Goal: Information Seeking & Learning: Learn about a topic

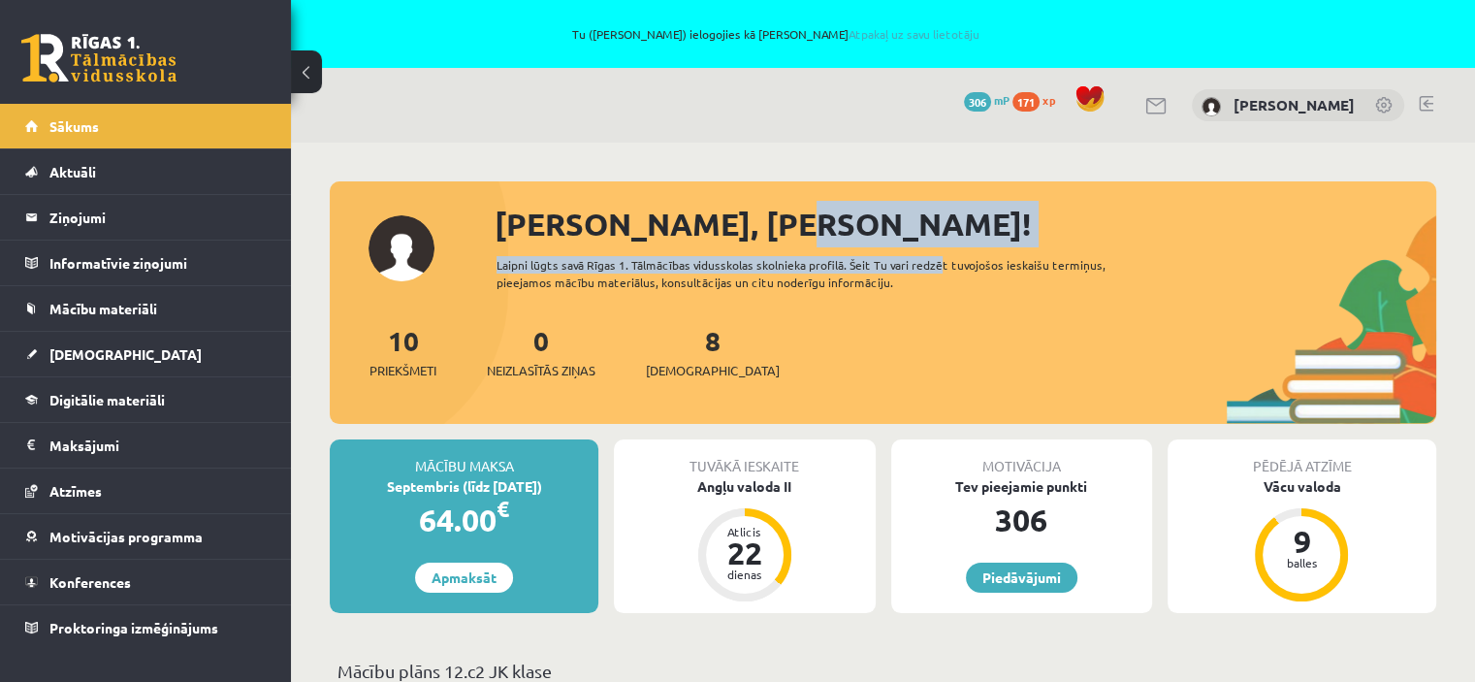
click at [927, 245] on div "Sveika, Katrīne! Laipni lūgts savā Rīgas 1. Tālmācības vidusskolas skolnieka pr…" at bounding box center [883, 312] width 1106 height 223
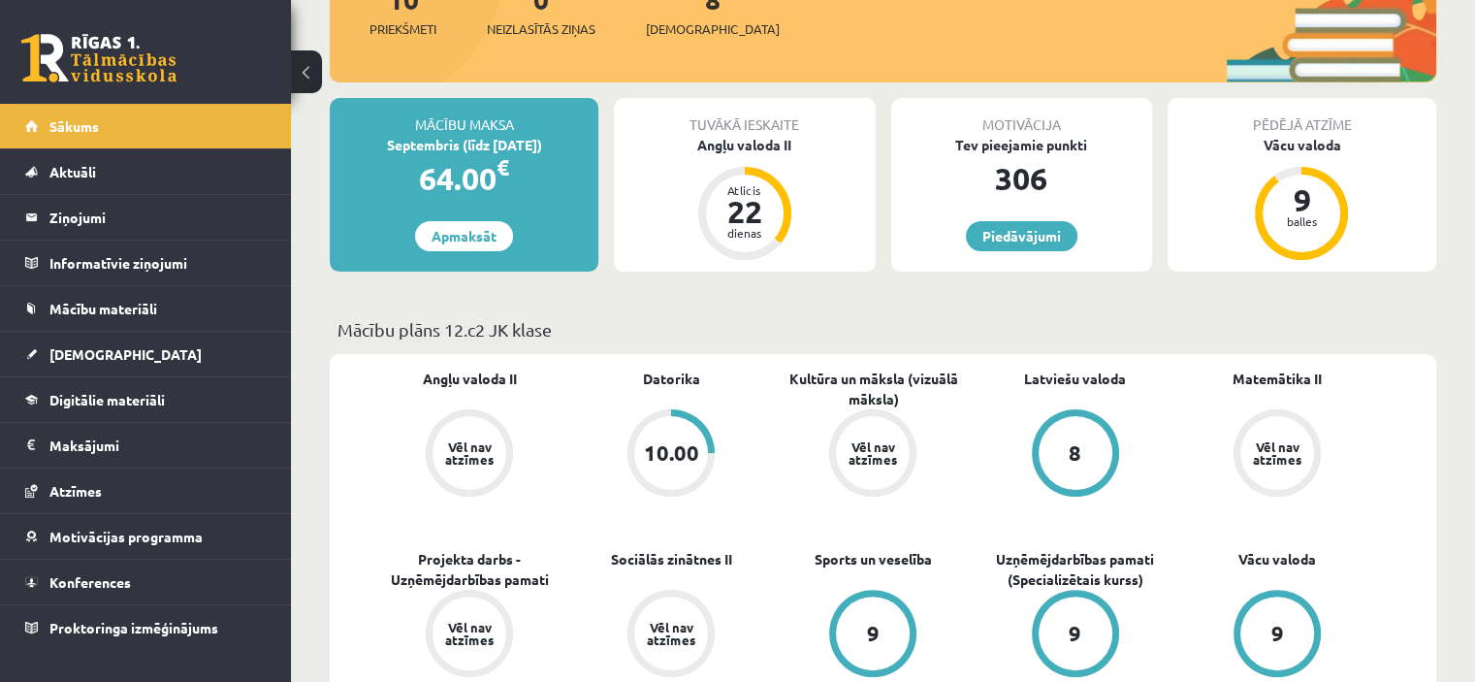
scroll to position [388, 0]
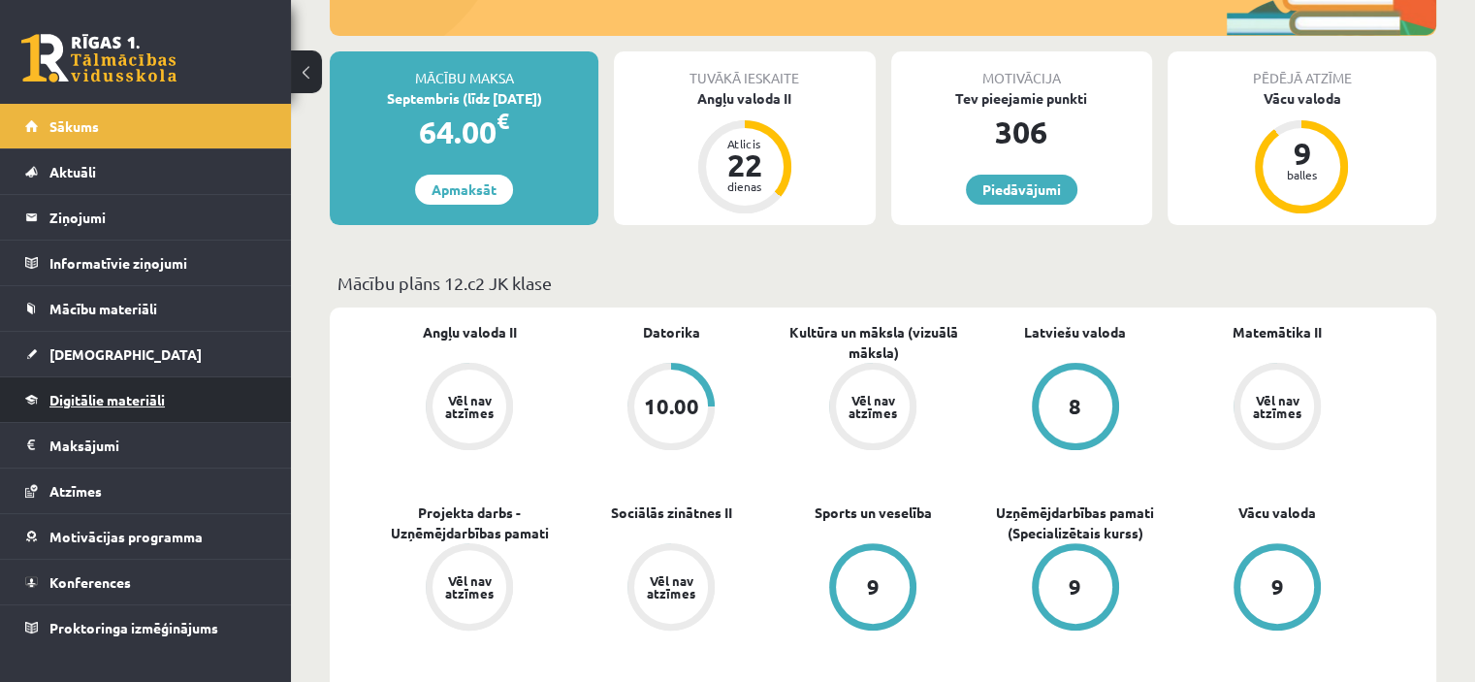
click at [107, 400] on span "Digitālie materiāli" at bounding box center [106, 399] width 115 height 17
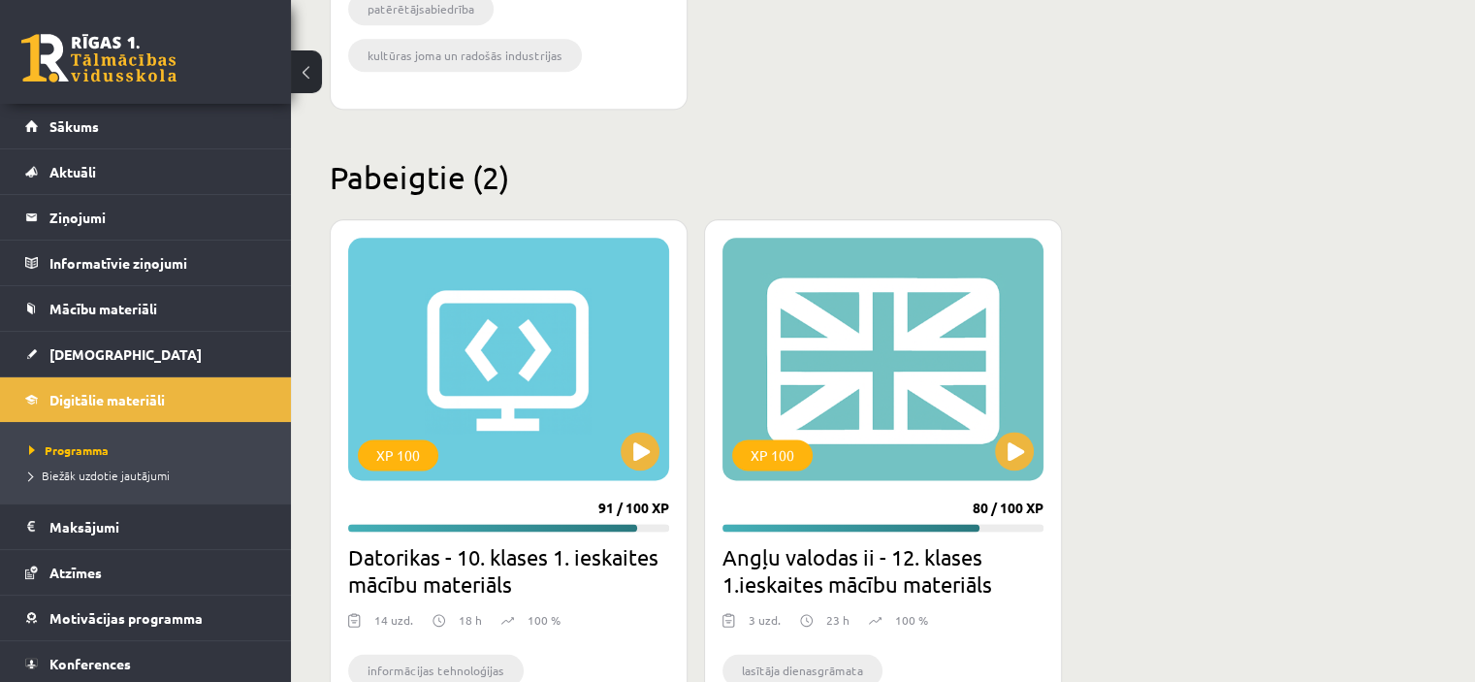
scroll to position [2521, 0]
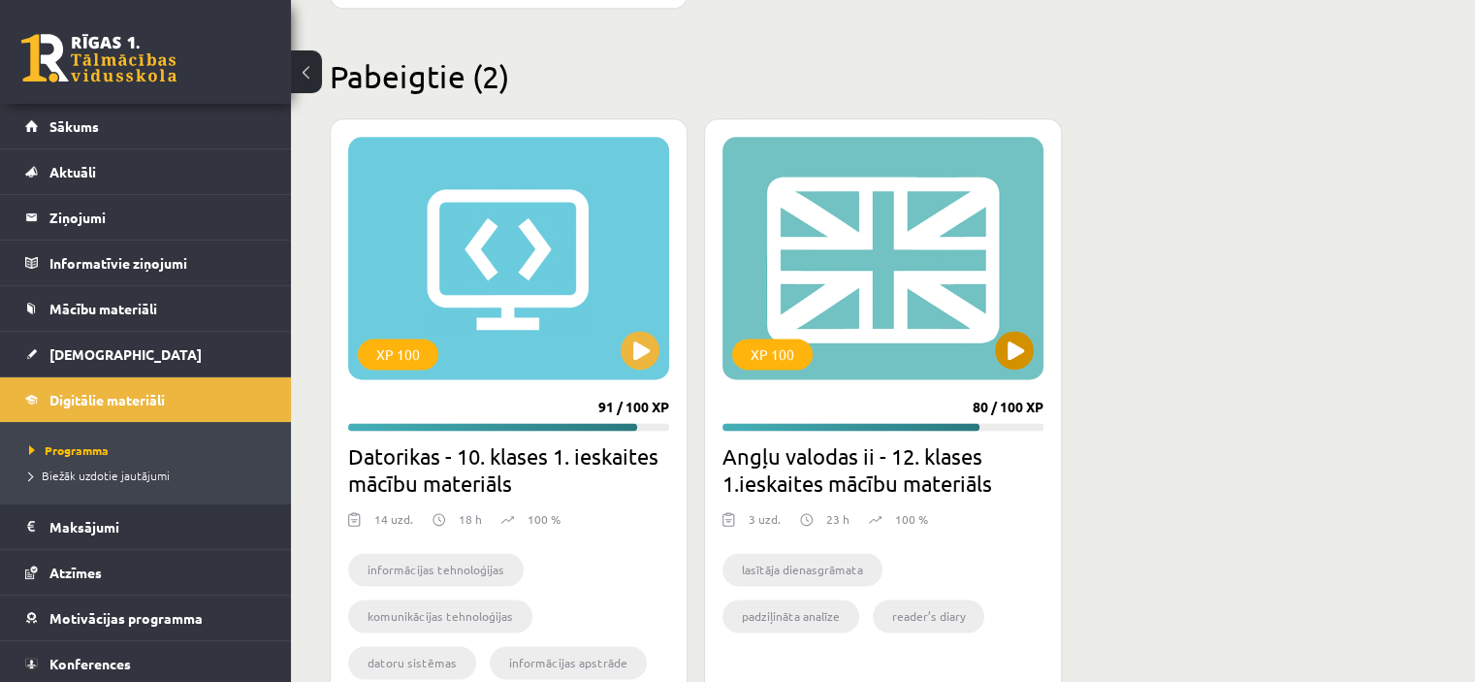
click at [946, 308] on div "XP 100" at bounding box center [882, 258] width 321 height 242
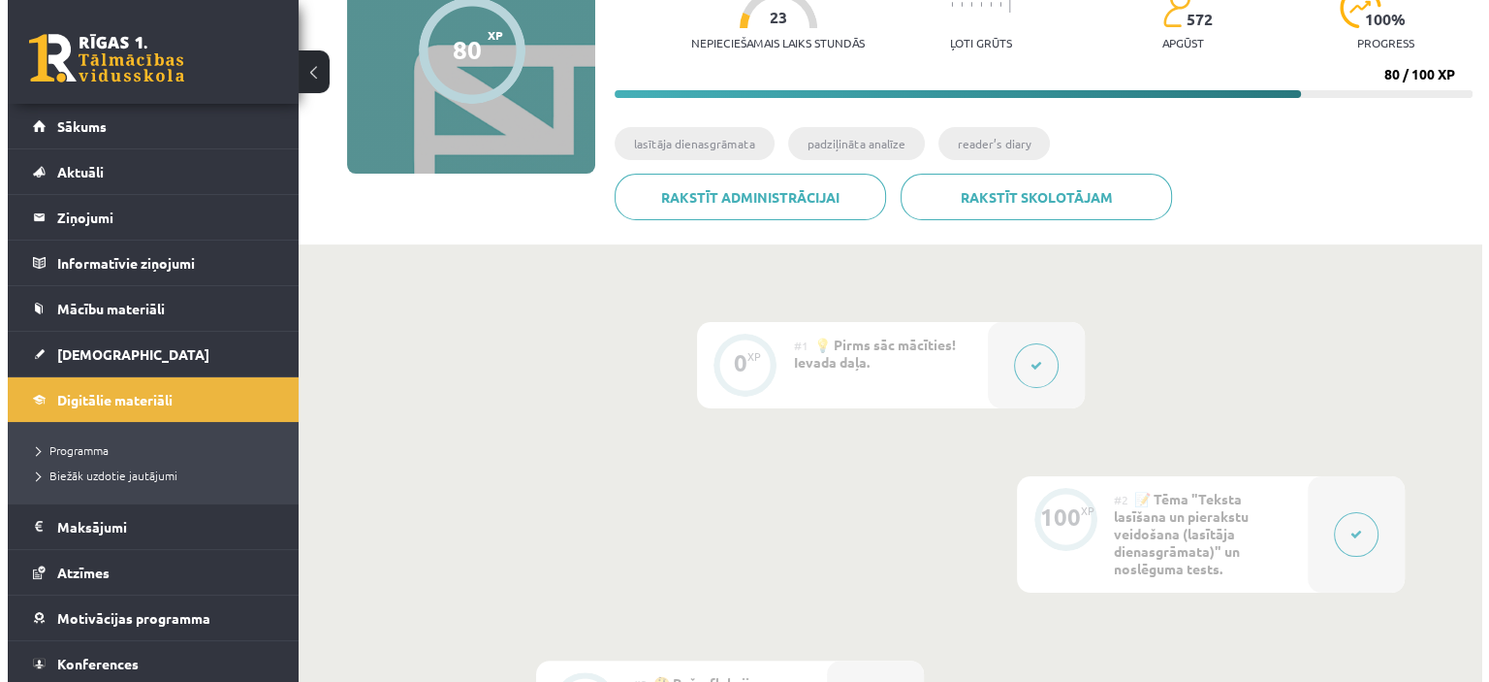
scroll to position [694, 0]
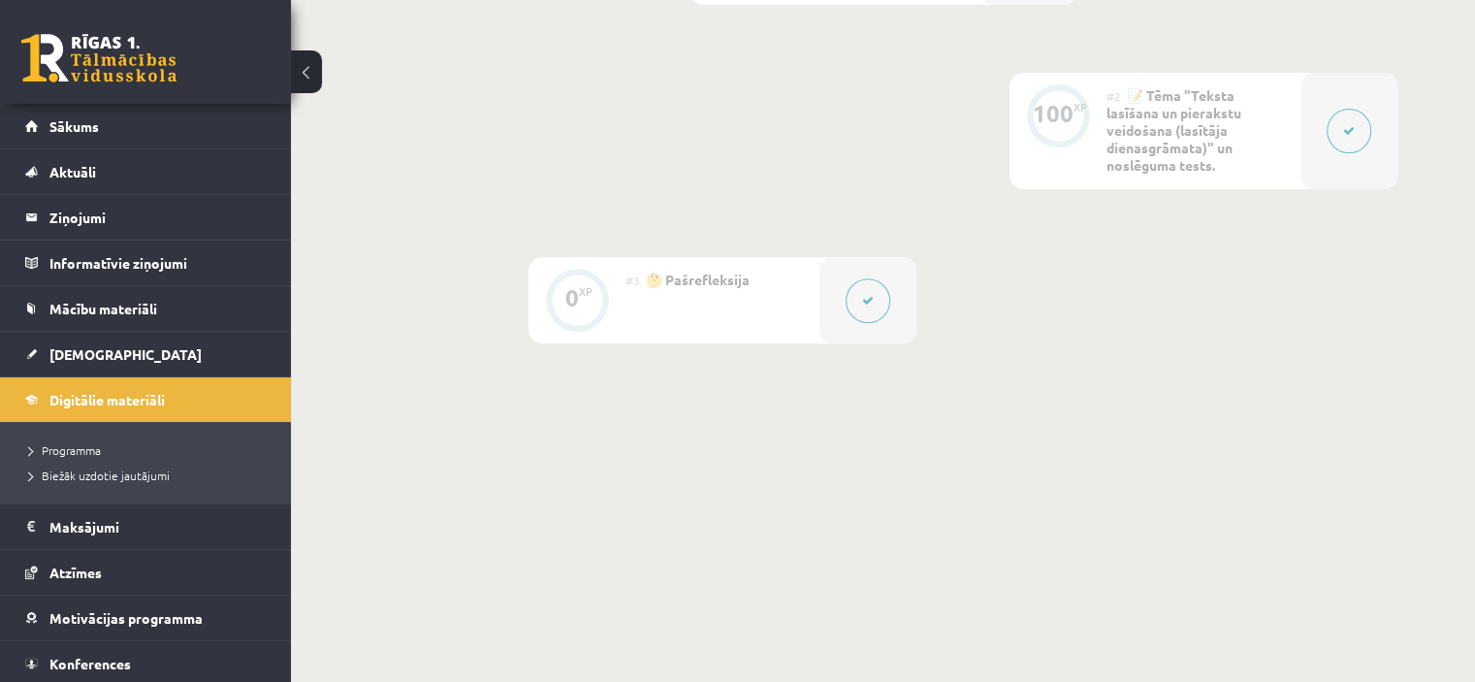
click at [1171, 137] on div "#2 📝 Tēma "Teksta lasīšana un pierakstu veidošana (lasītāja dienasgrāmata)" un …" at bounding box center [1203, 131] width 194 height 116
click at [1332, 127] on button at bounding box center [1349, 131] width 45 height 45
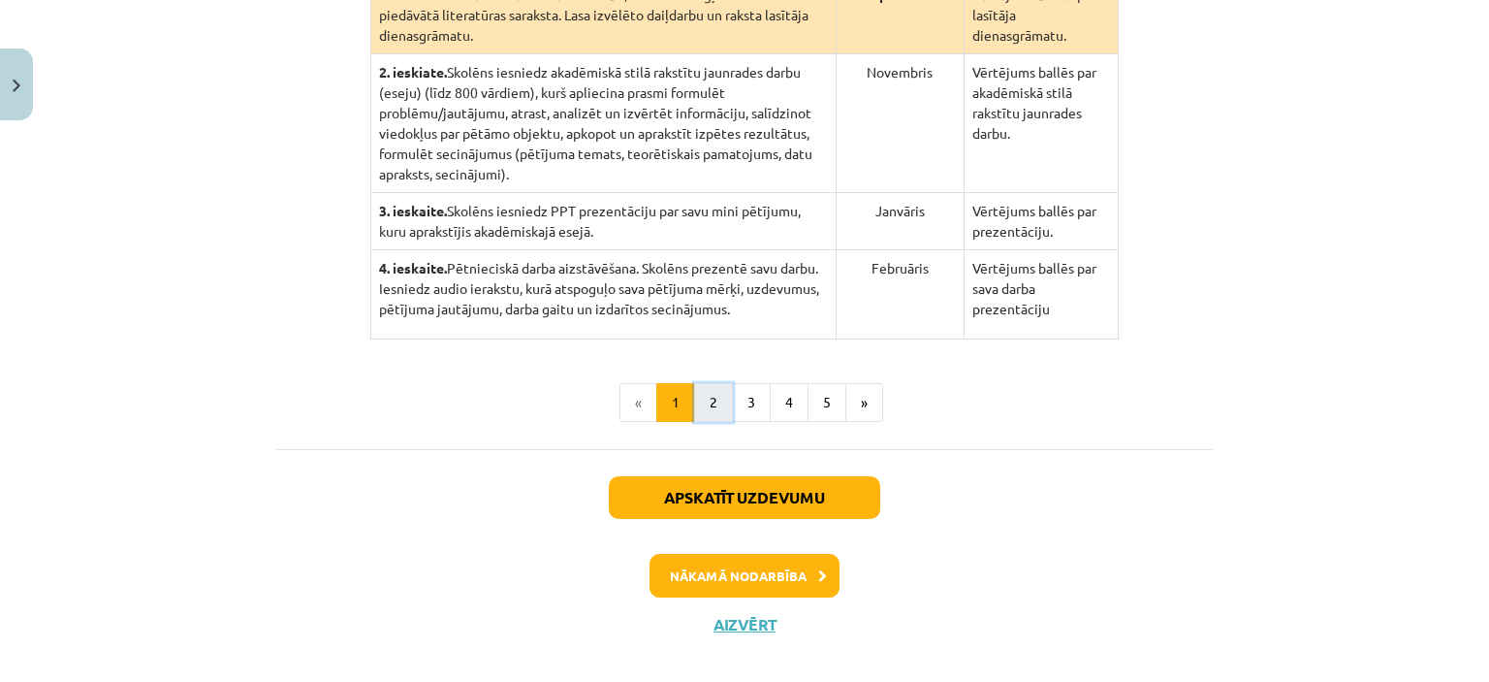
click at [709, 383] on button "2" at bounding box center [713, 402] width 39 height 39
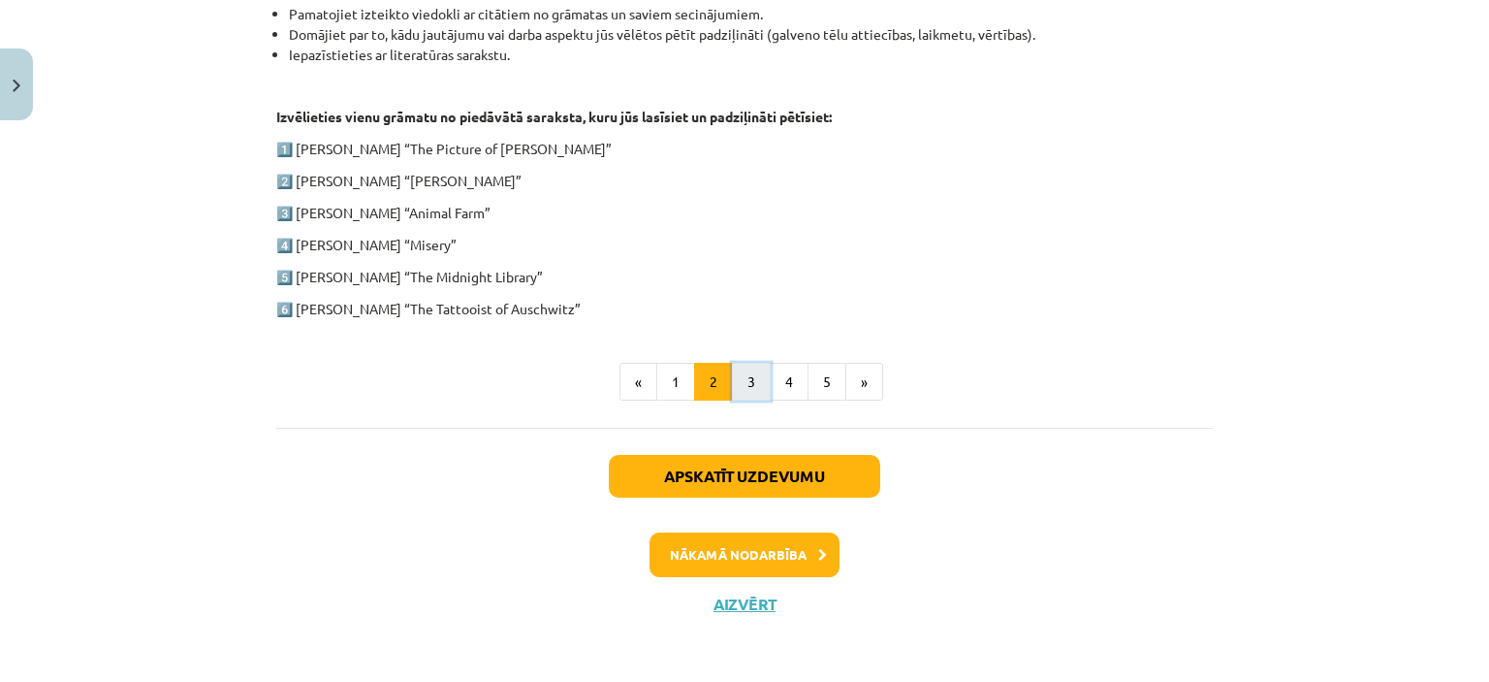
click at [739, 373] on button "3" at bounding box center [751, 382] width 39 height 39
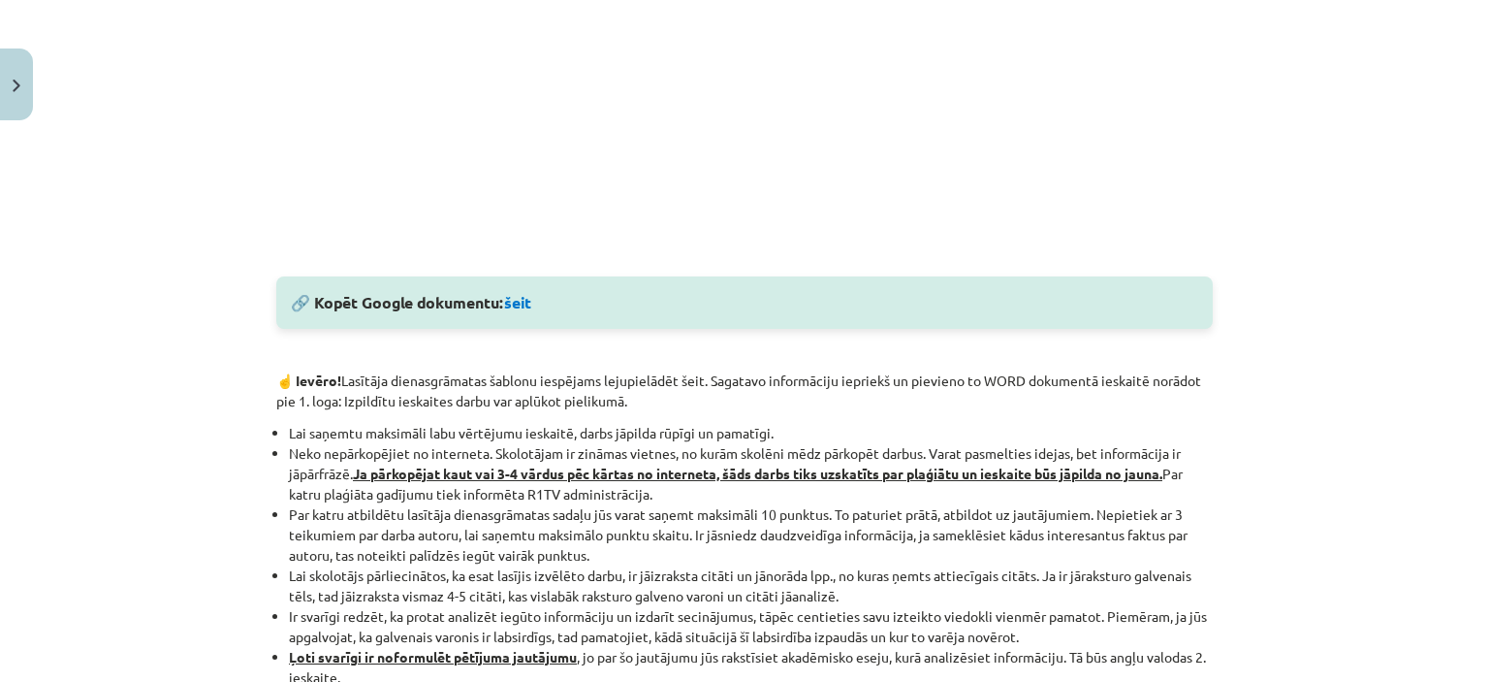
scroll to position [672, 0]
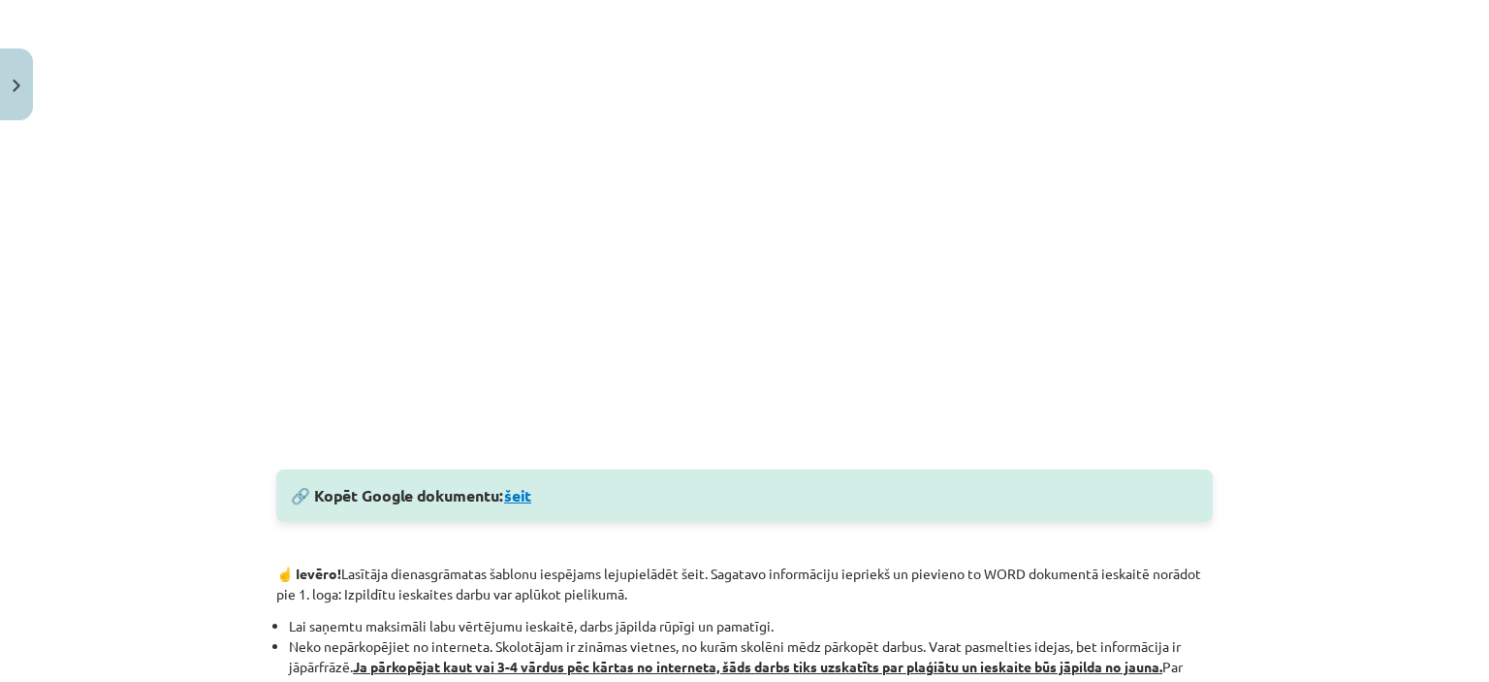
click at [525, 498] on link "šeit" at bounding box center [517, 495] width 27 height 20
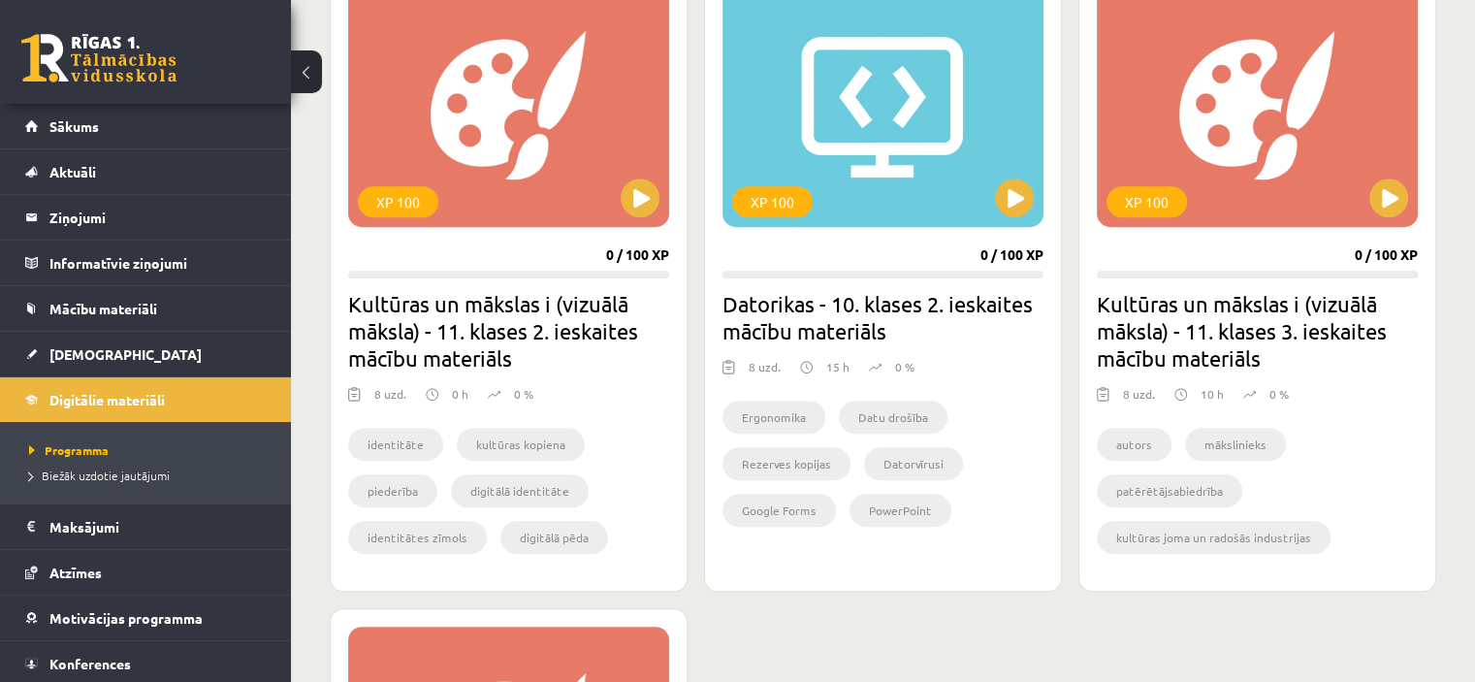
scroll to position [1195, 0]
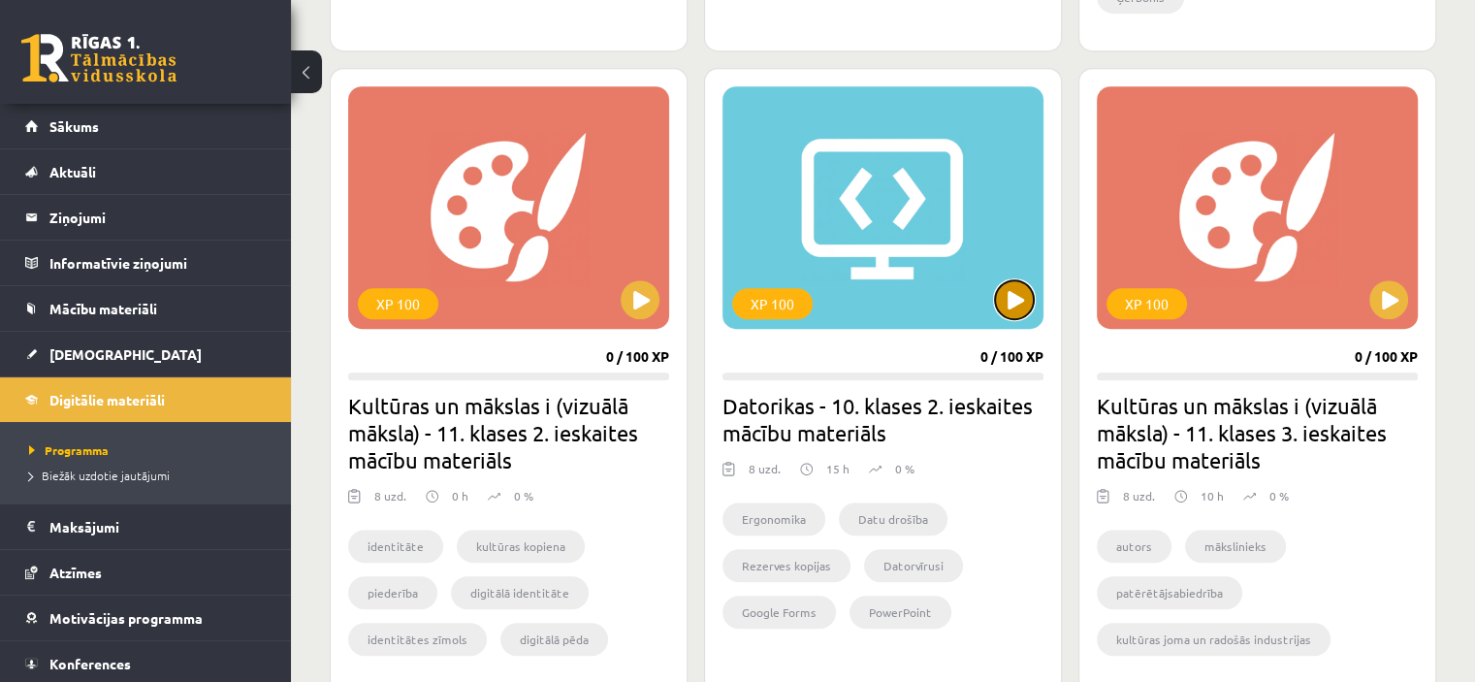
click at [1010, 301] on button at bounding box center [1014, 299] width 39 height 39
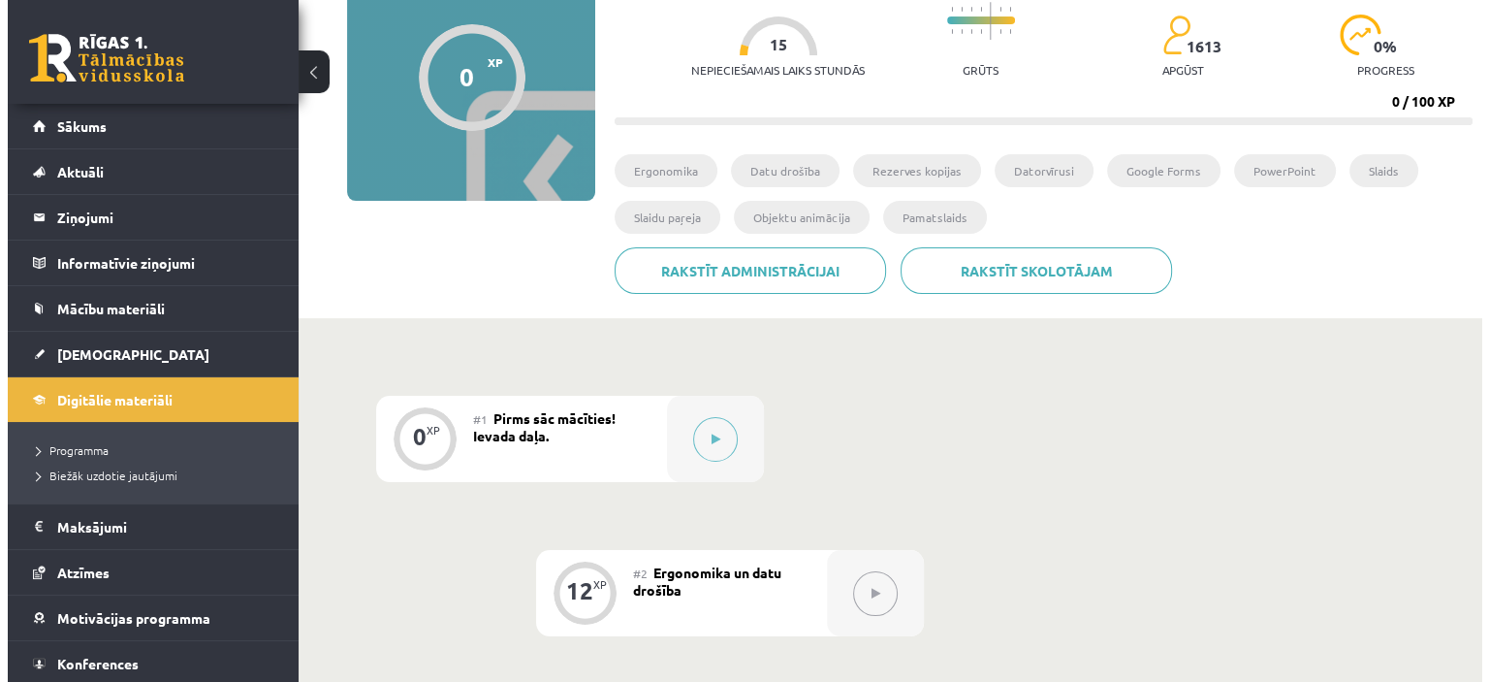
scroll to position [264, 0]
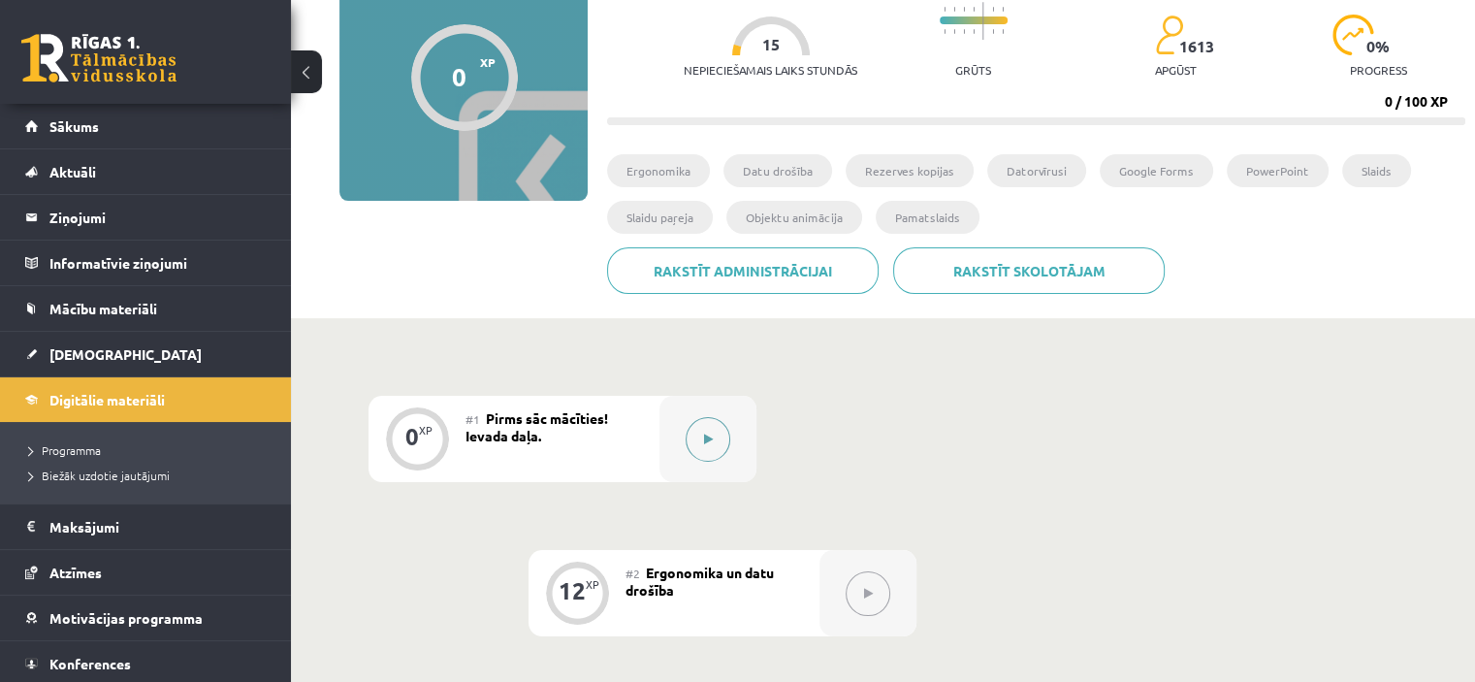
click at [702, 431] on button at bounding box center [708, 439] width 45 height 45
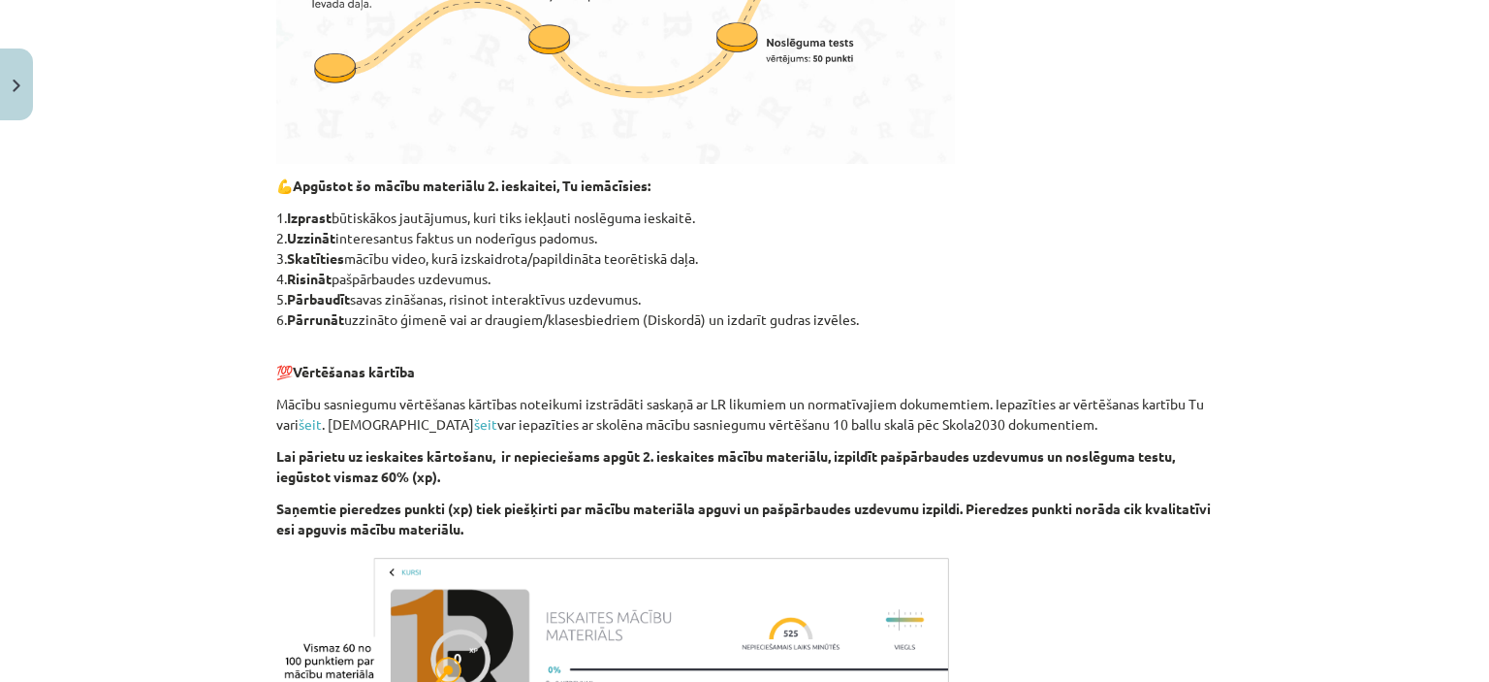
scroll to position [821, 0]
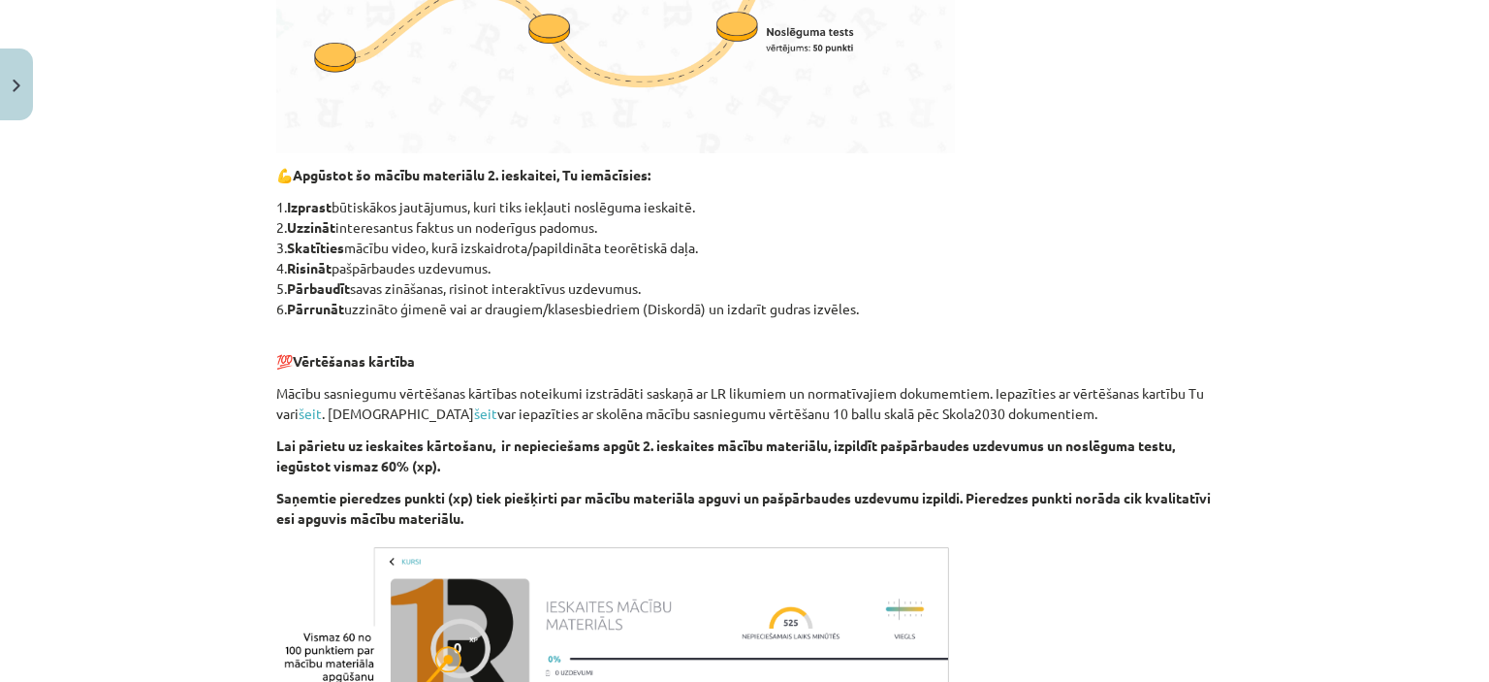
drag, startPoint x: 579, startPoint y: 643, endPoint x: 607, endPoint y: 189, distance: 454.7
click at [607, 189] on div "Esi sveicināts priekšmeta Datorika 2. ieskaites mācību materiāla apguvē. Esmu R…" at bounding box center [744, 139] width 937 height 1227
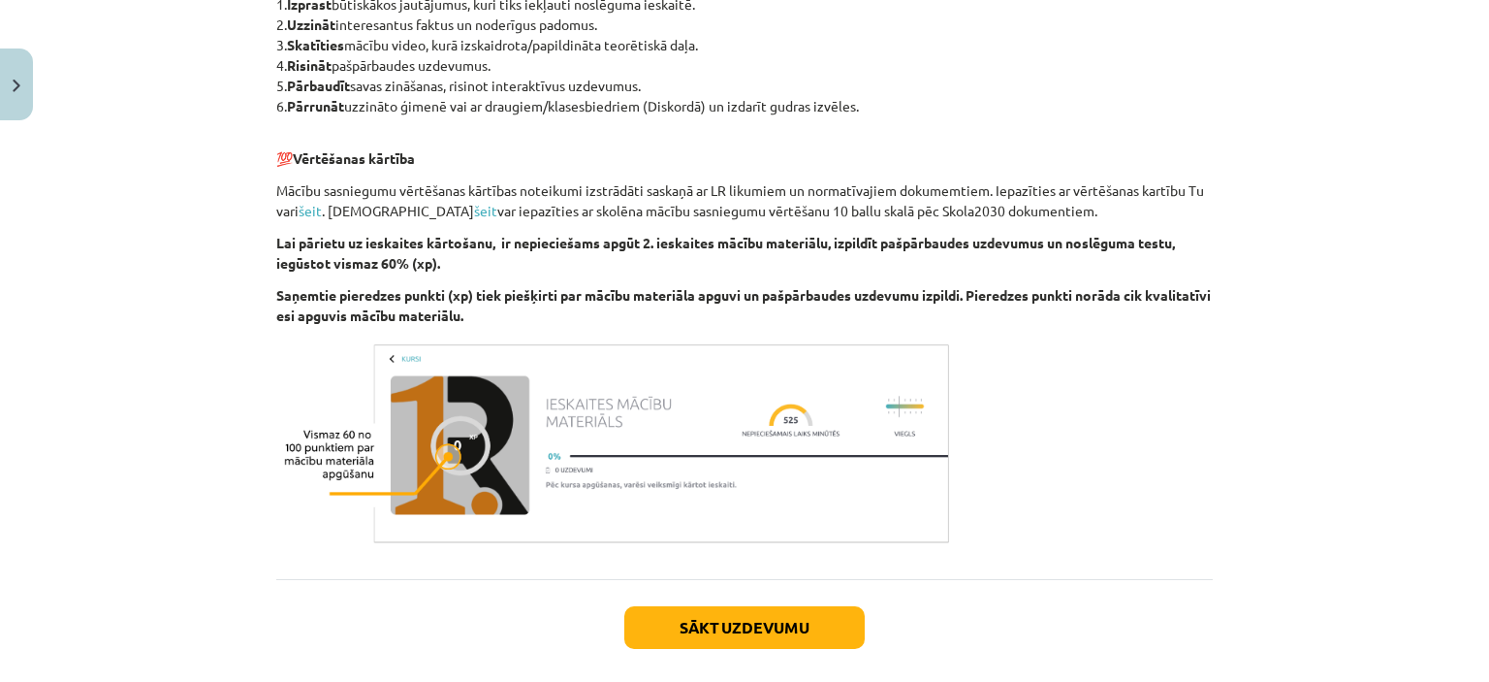
scroll to position [1116, 0]
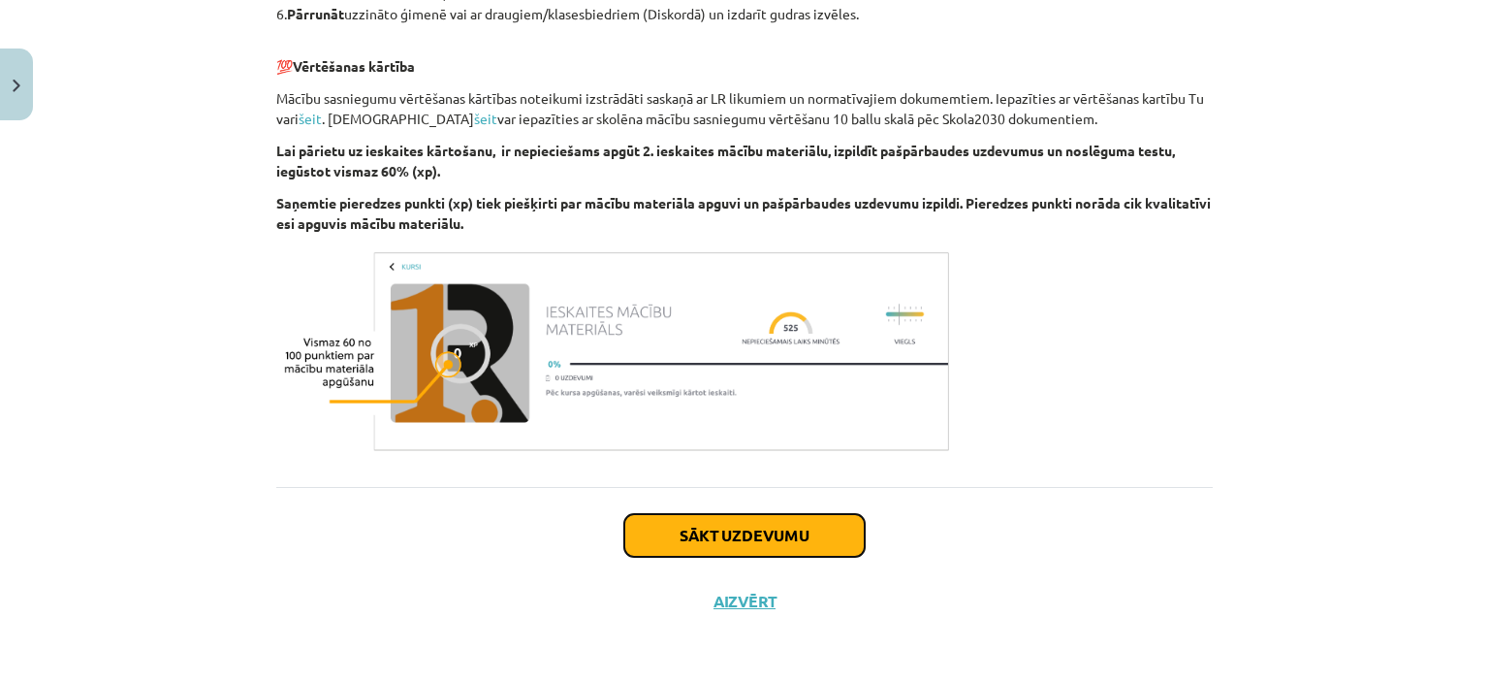
click at [732, 524] on button "Sākt uzdevumu" at bounding box center [744, 535] width 240 height 43
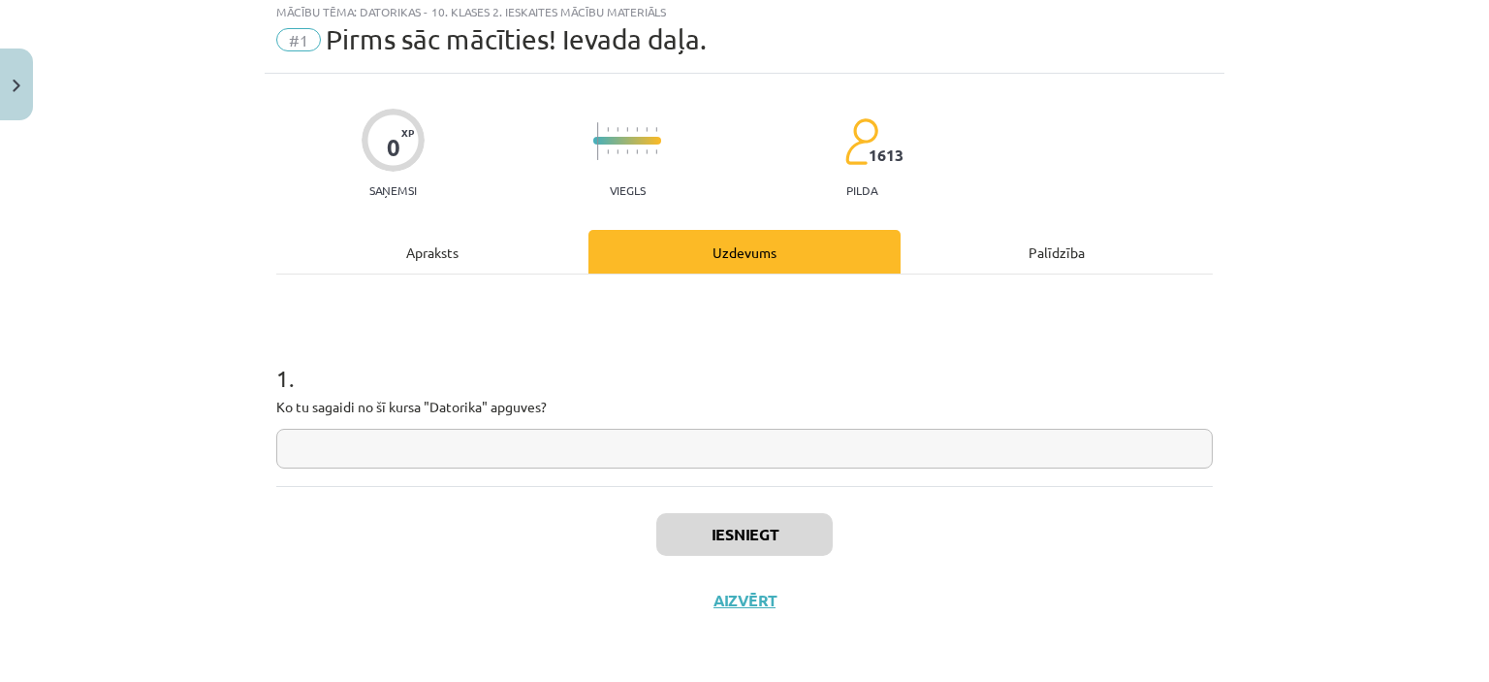
scroll to position [48, 0]
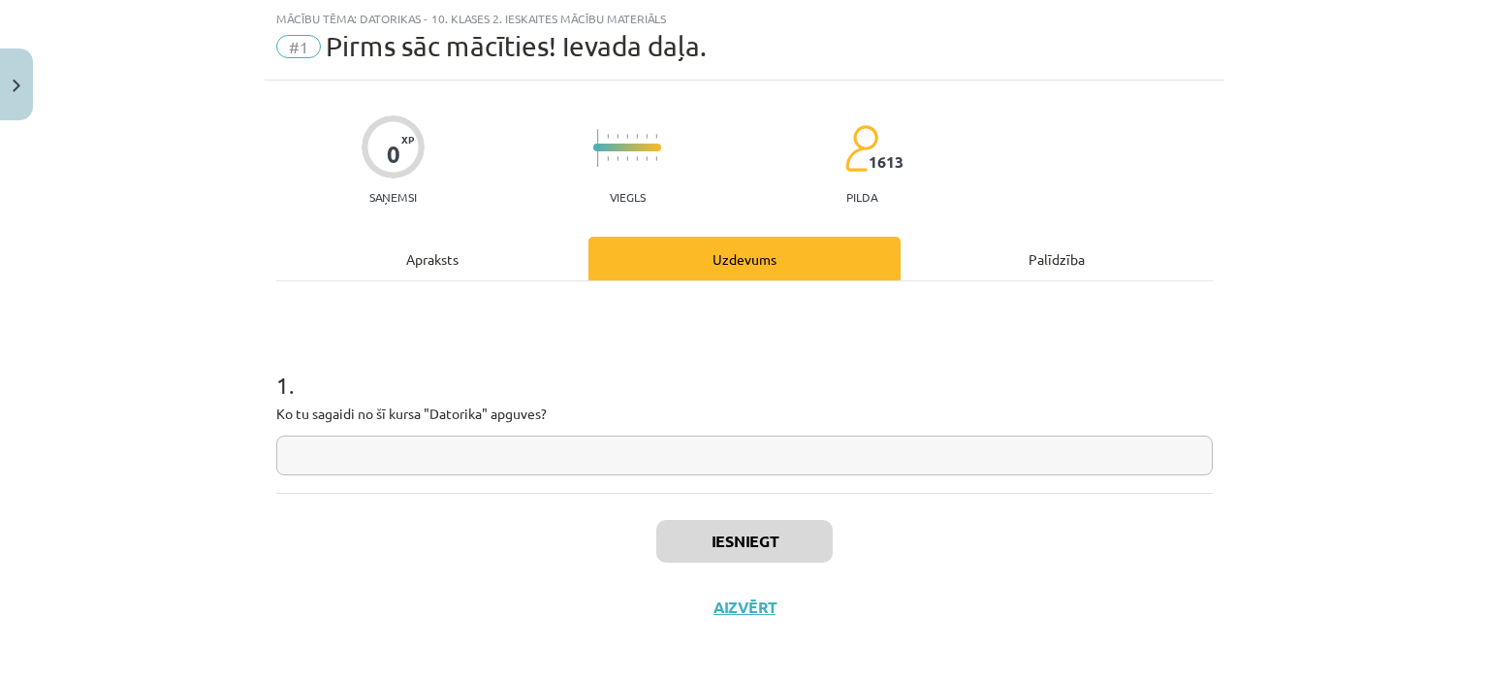
click at [442, 452] on input "text" at bounding box center [744, 455] width 937 height 40
type input "*"
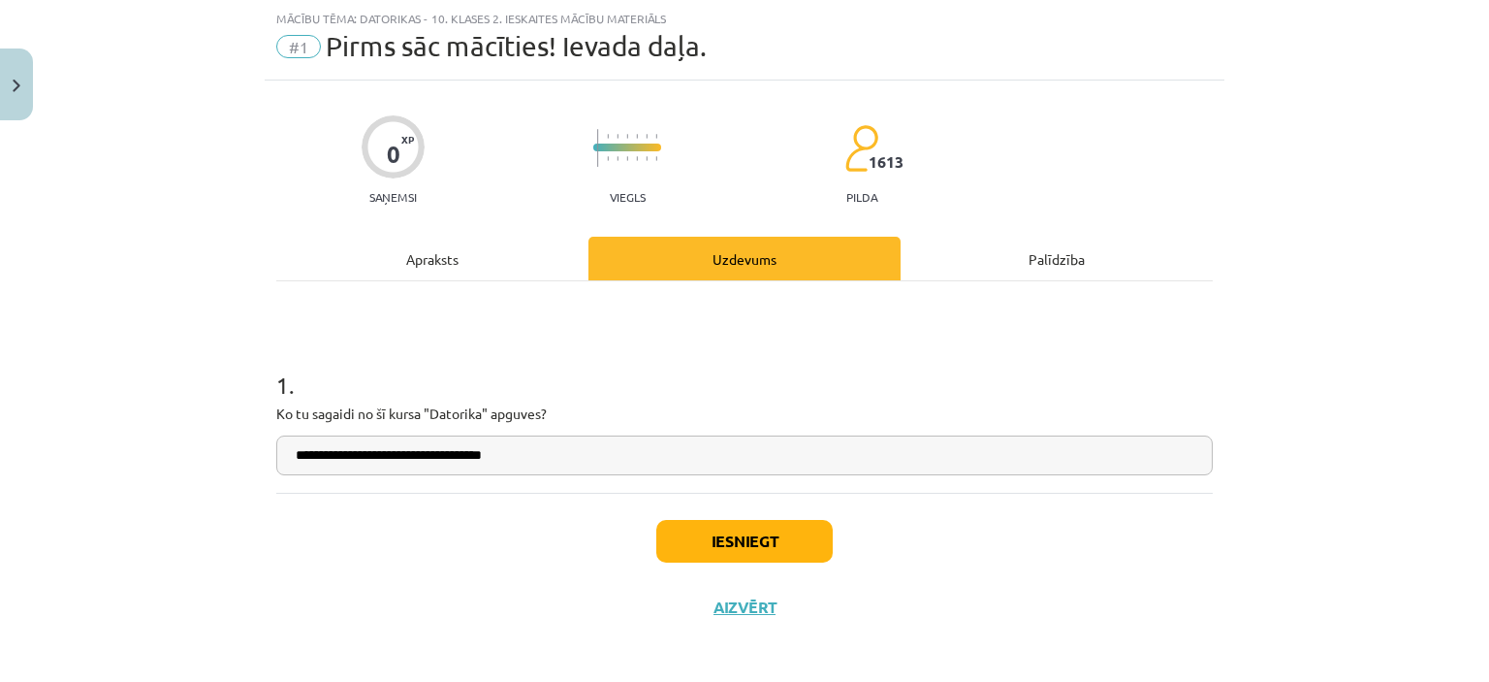
type input "**********"
click at [768, 550] on button "Iesniegt" at bounding box center [744, 541] width 176 height 43
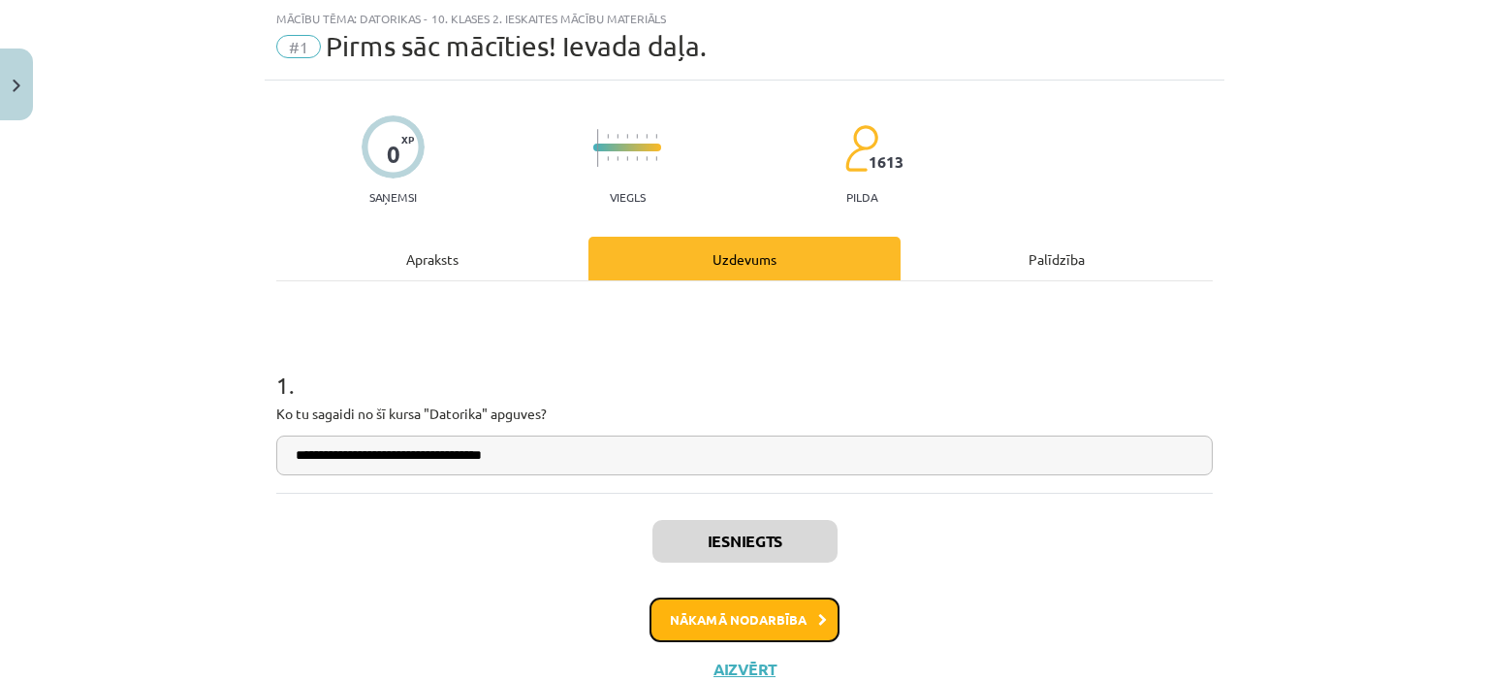
click at [687, 624] on button "Nākamā nodarbība" at bounding box center [745, 619] width 190 height 45
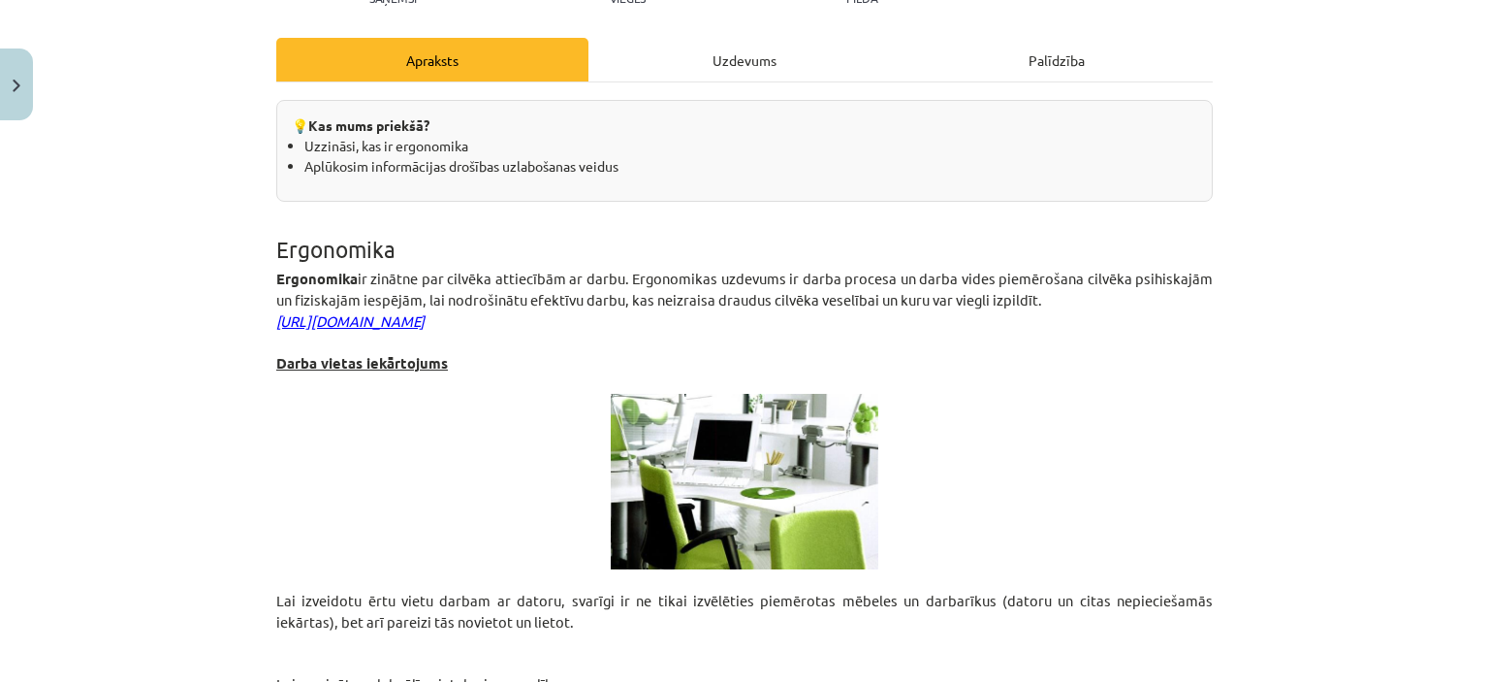
click at [687, 624] on p "Lai izveidotu ērtu vietu darbam ar datoru, svarīgi ir ne tikai izvēlēties piemē…" at bounding box center [744, 611] width 937 height 43
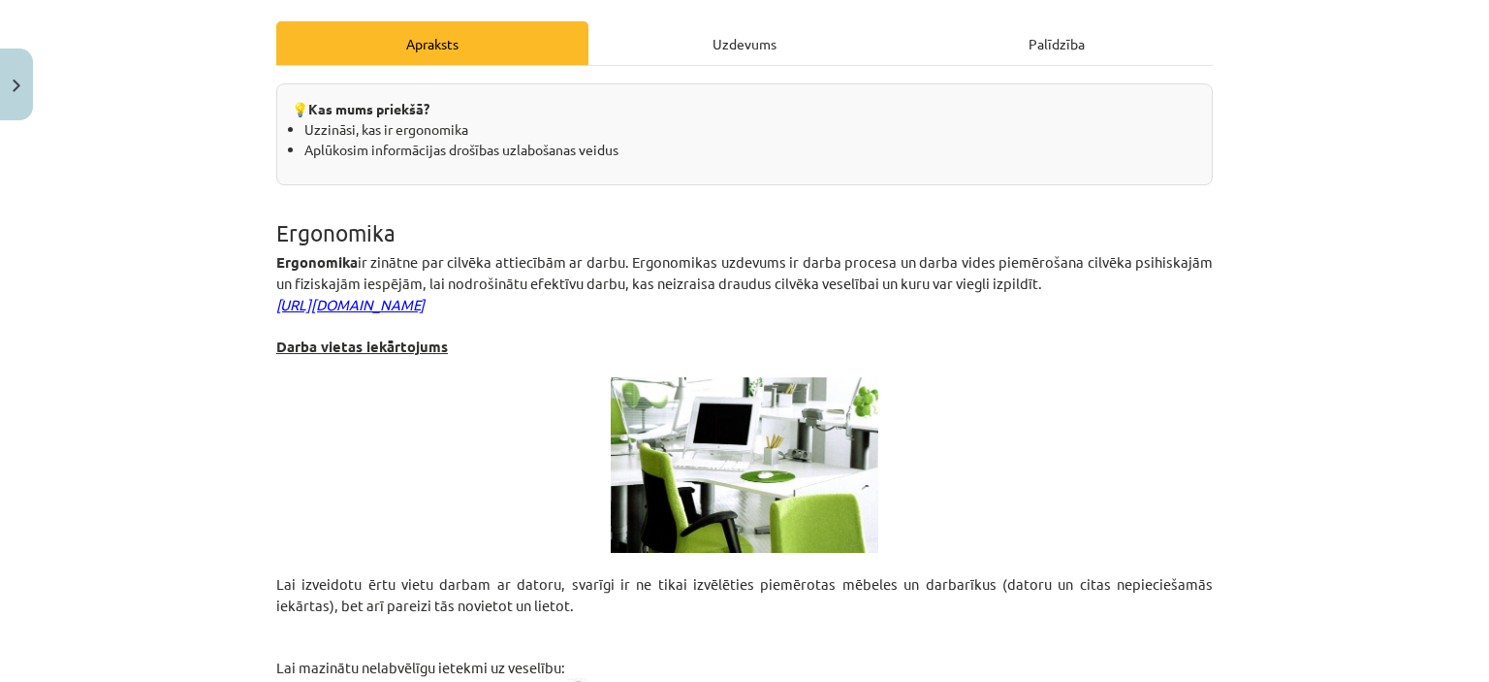
scroll to position [264, 0]
click at [421, 437] on p at bounding box center [744, 465] width 937 height 176
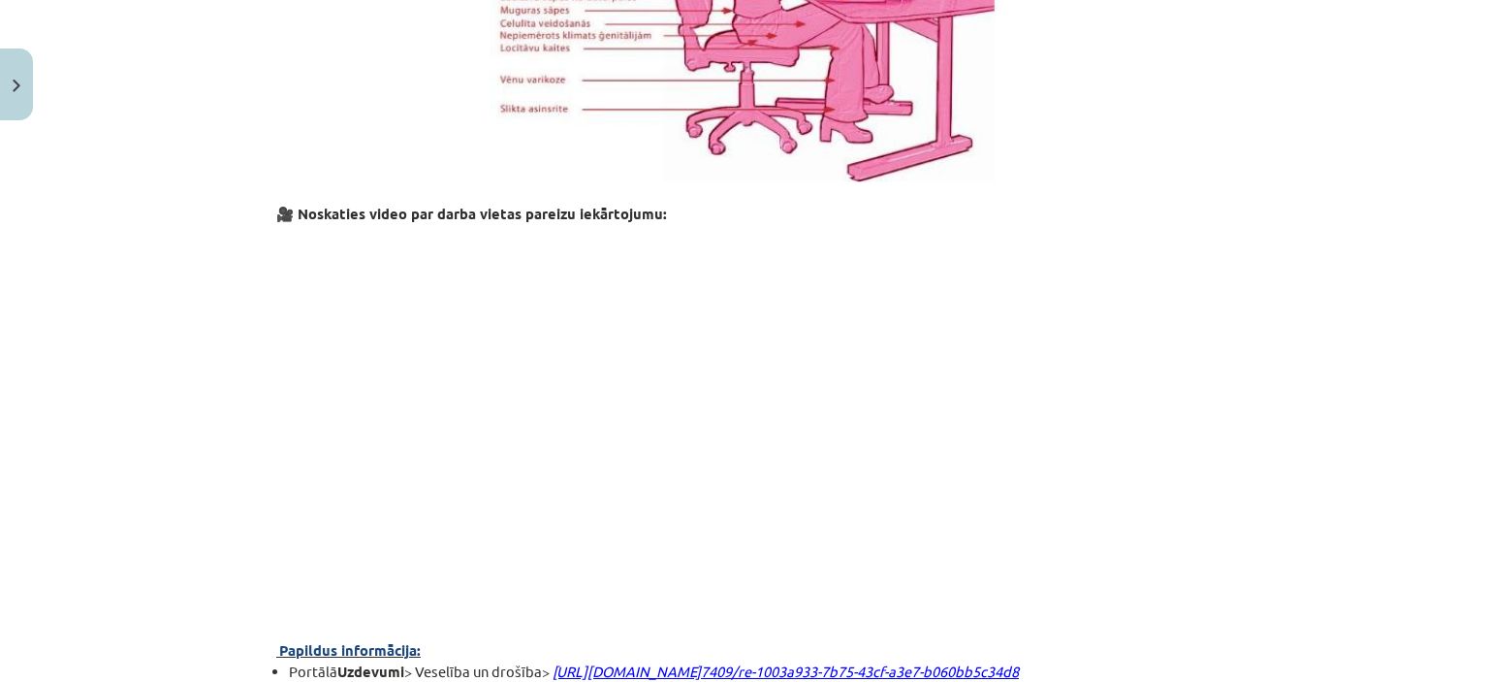
scroll to position [1693, 0]
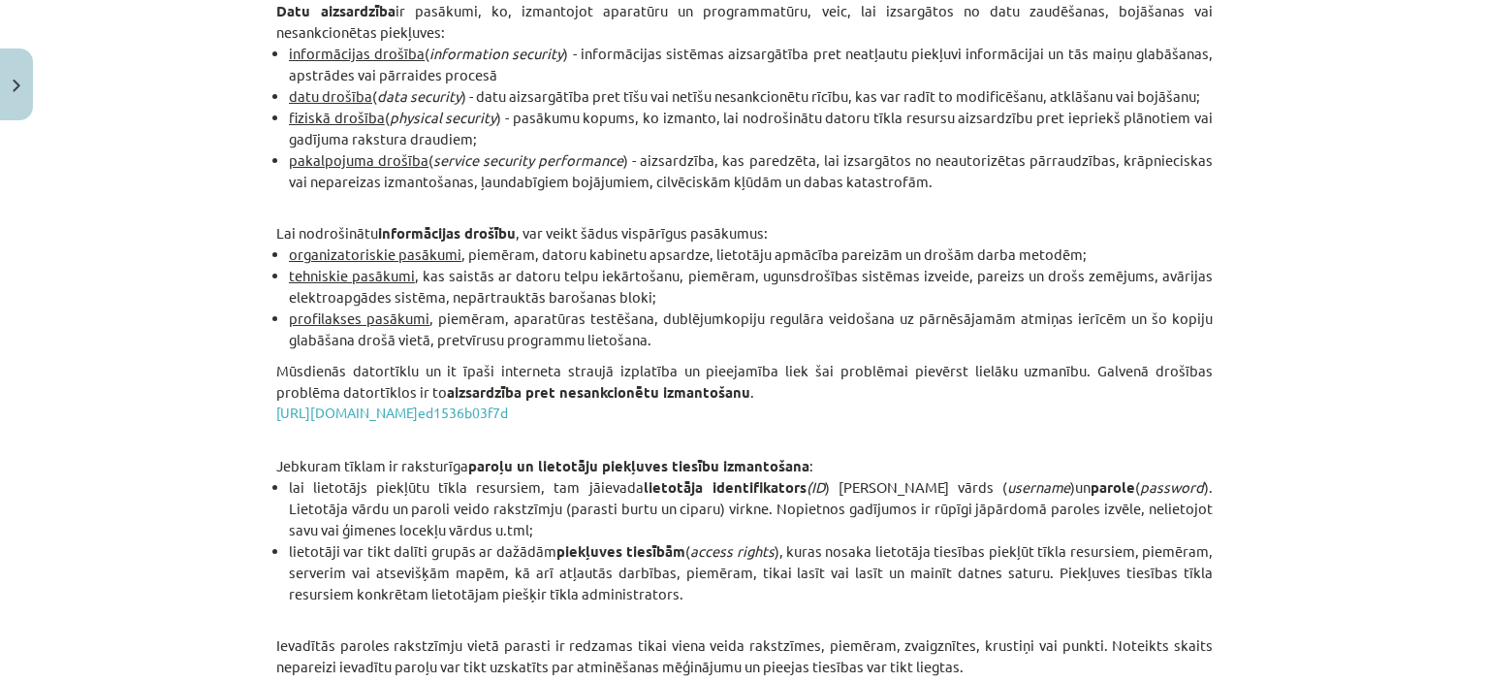
scroll to position [2918, 0]
click at [626, 84] on li "informācijas drošība ( information security ) - informācijas sistēmas aizsargāt…" at bounding box center [751, 63] width 924 height 43
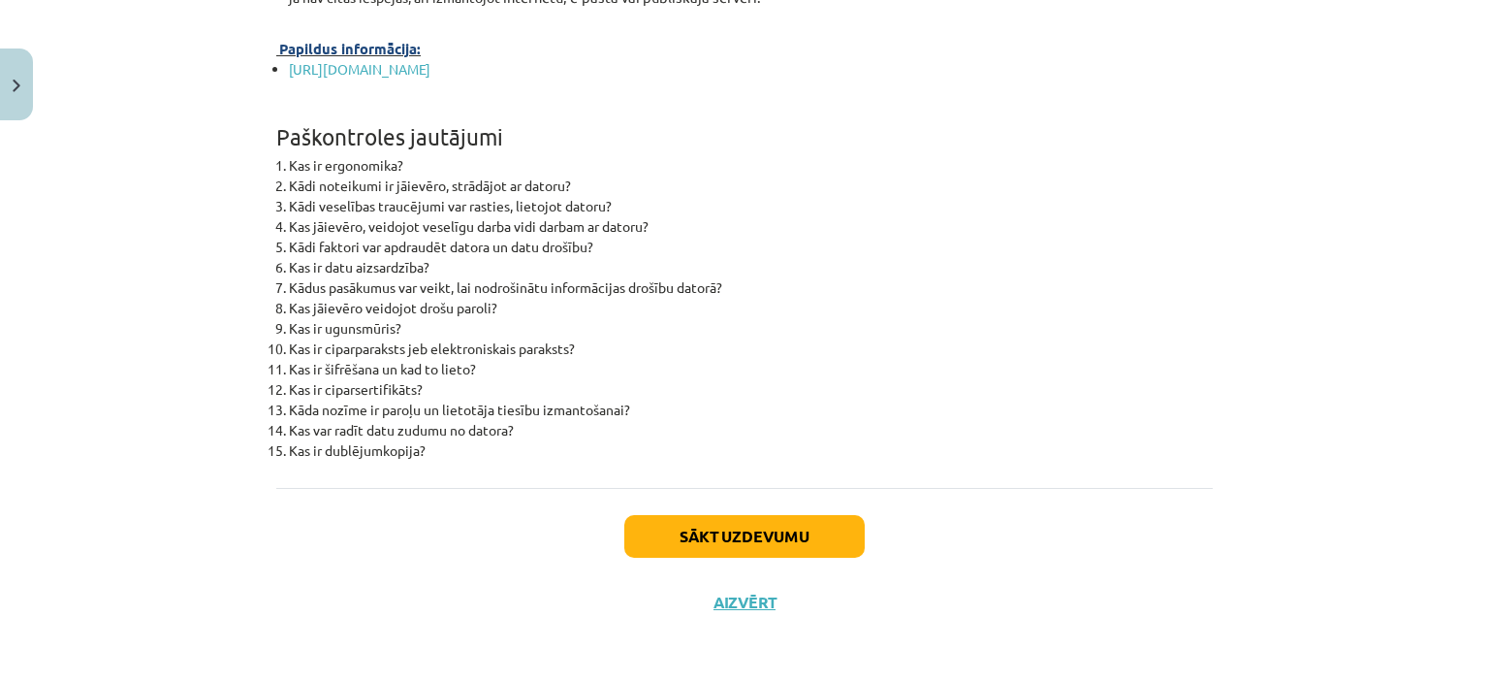
scroll to position [6188, 0]
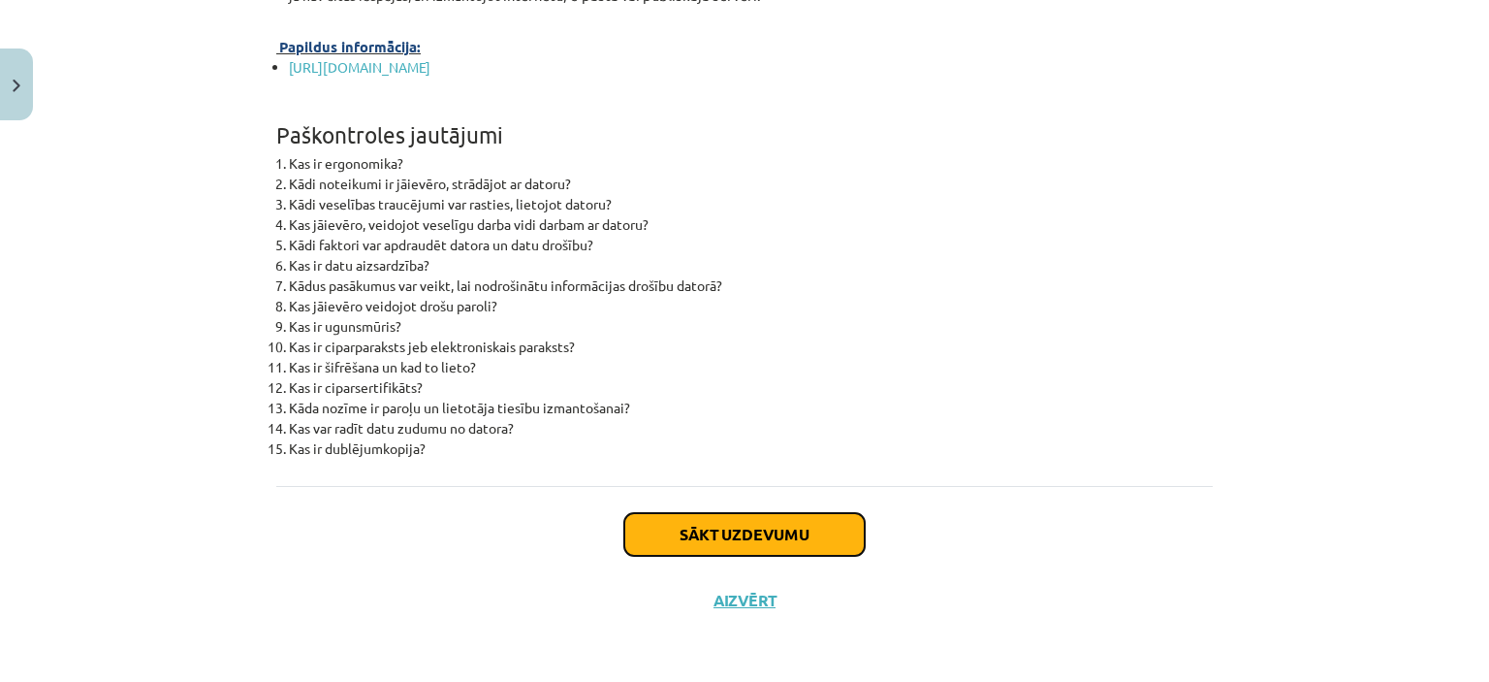
click at [726, 537] on button "Sākt uzdevumu" at bounding box center [744, 534] width 240 height 43
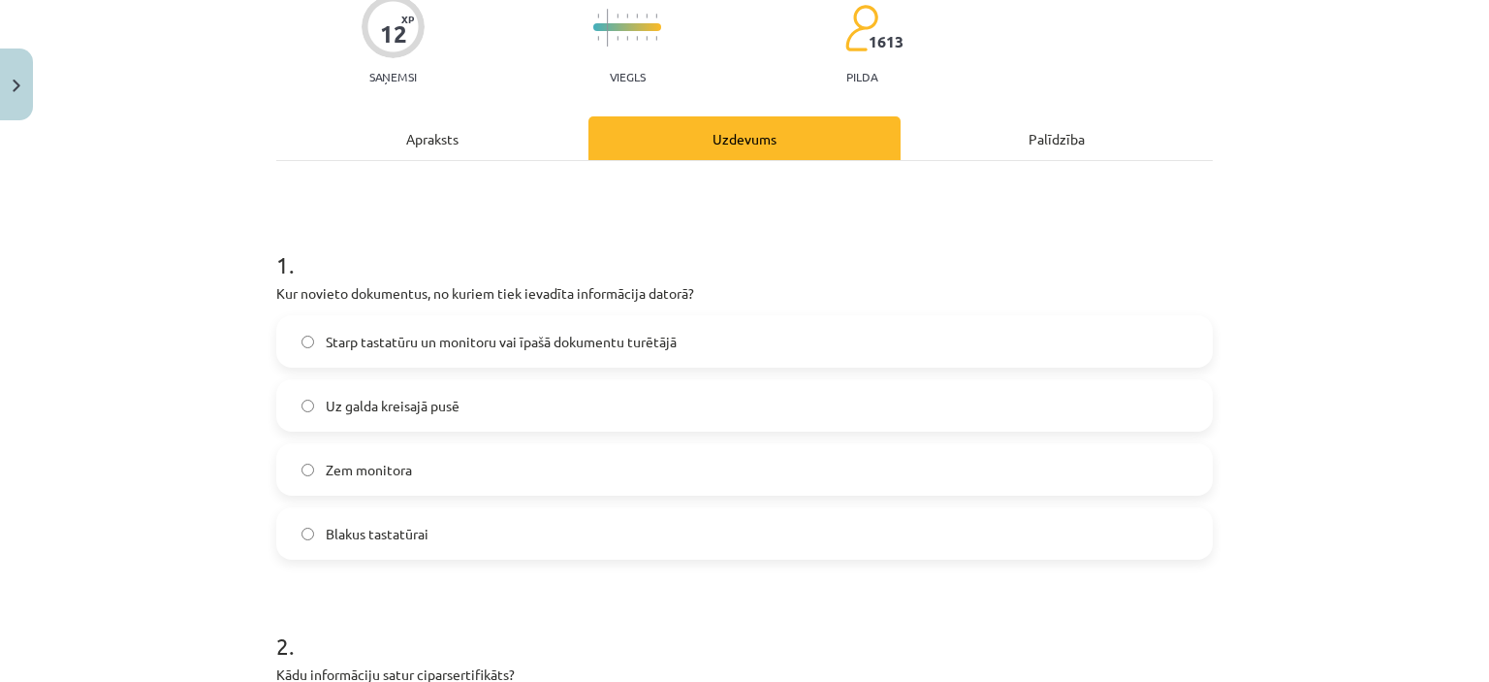
scroll to position [169, 0]
click at [493, 356] on label "Starp tastatūru un monitoru vai īpašā dokumentu turētājā" at bounding box center [744, 341] width 933 height 48
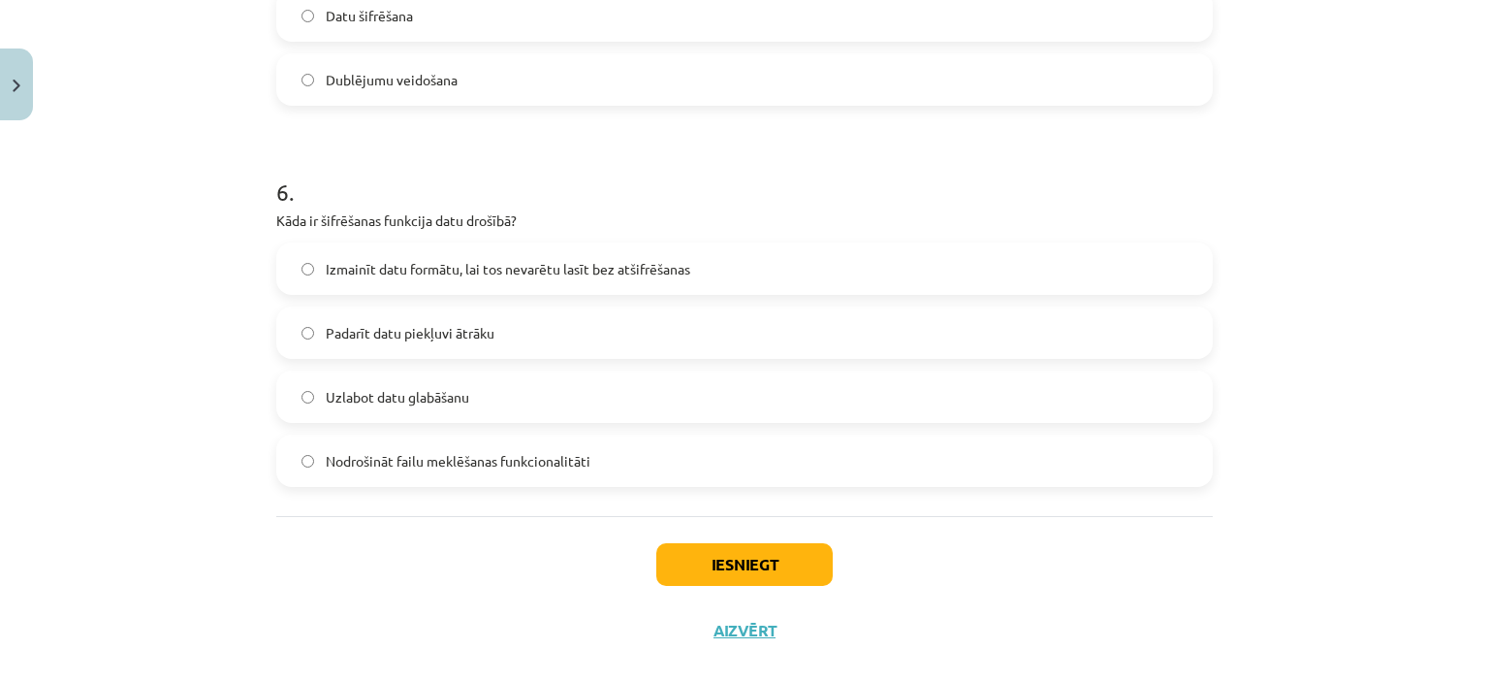
scroll to position [2176, 0]
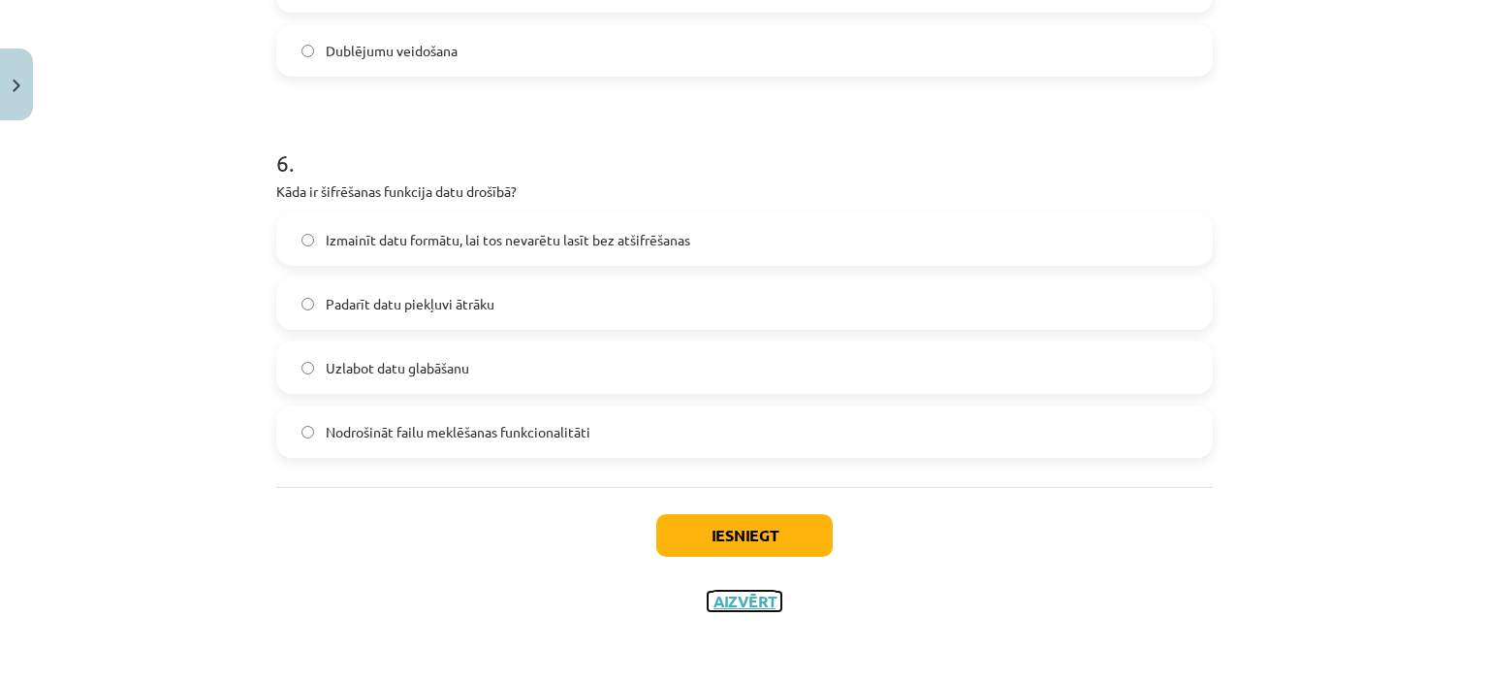
click at [755, 604] on button "Aizvērt" at bounding box center [745, 601] width 74 height 19
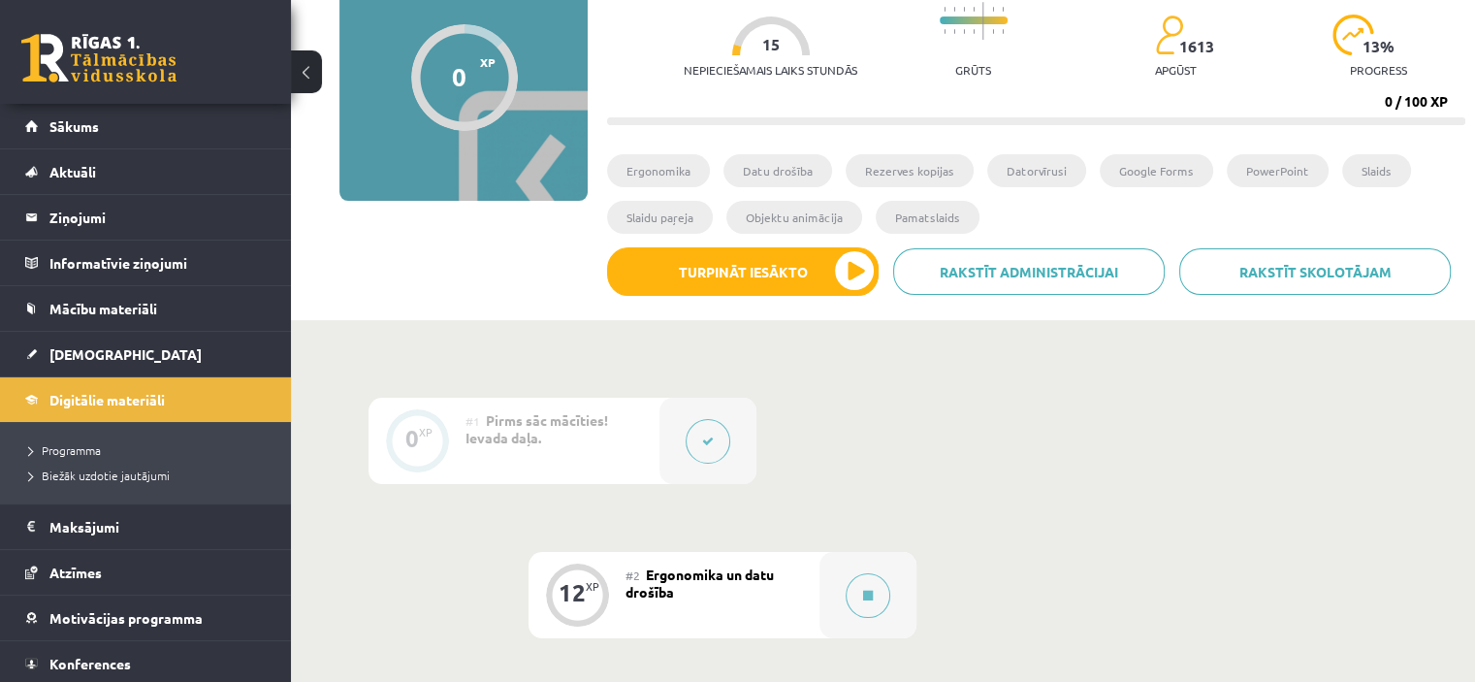
click at [704, 464] on div at bounding box center [707, 441] width 97 height 86
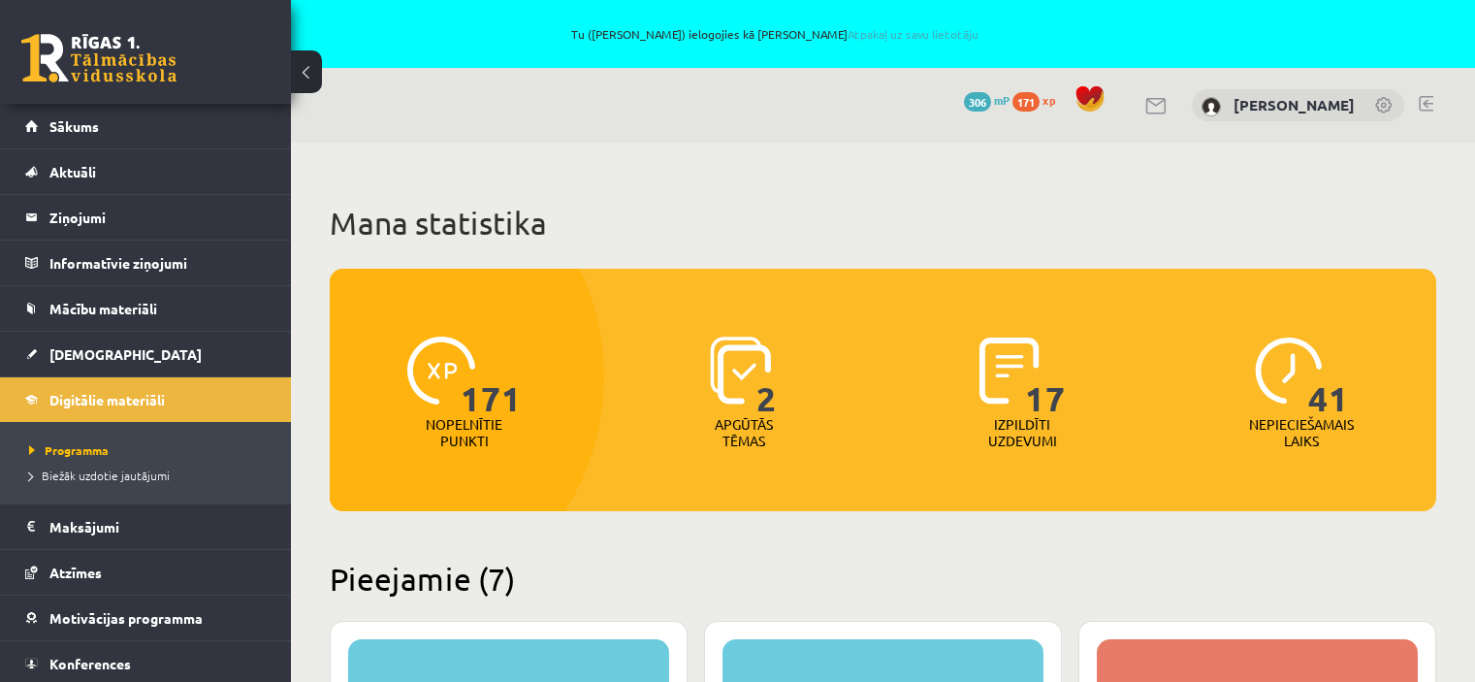
scroll to position [1195, 0]
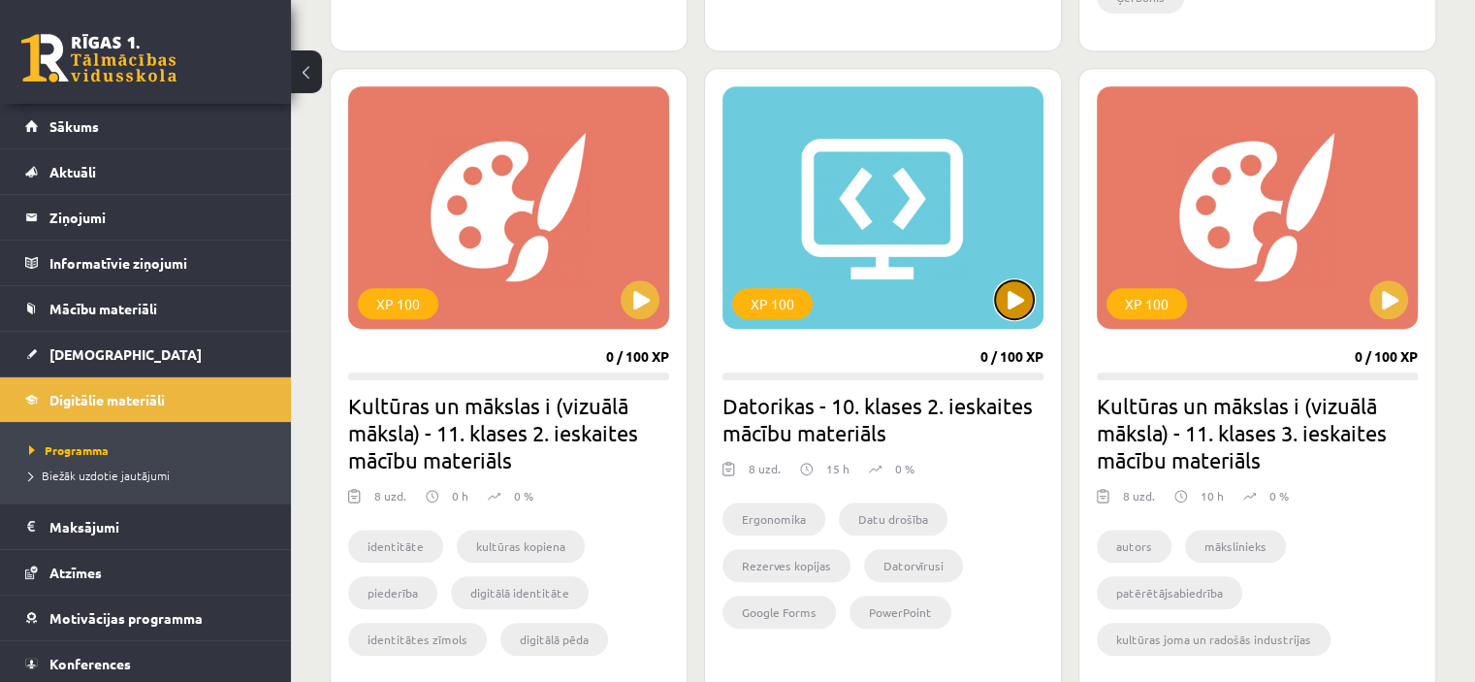
click at [1003, 293] on button at bounding box center [1014, 299] width 39 height 39
click at [1020, 274] on div "XP 100" at bounding box center [882, 207] width 321 height 242
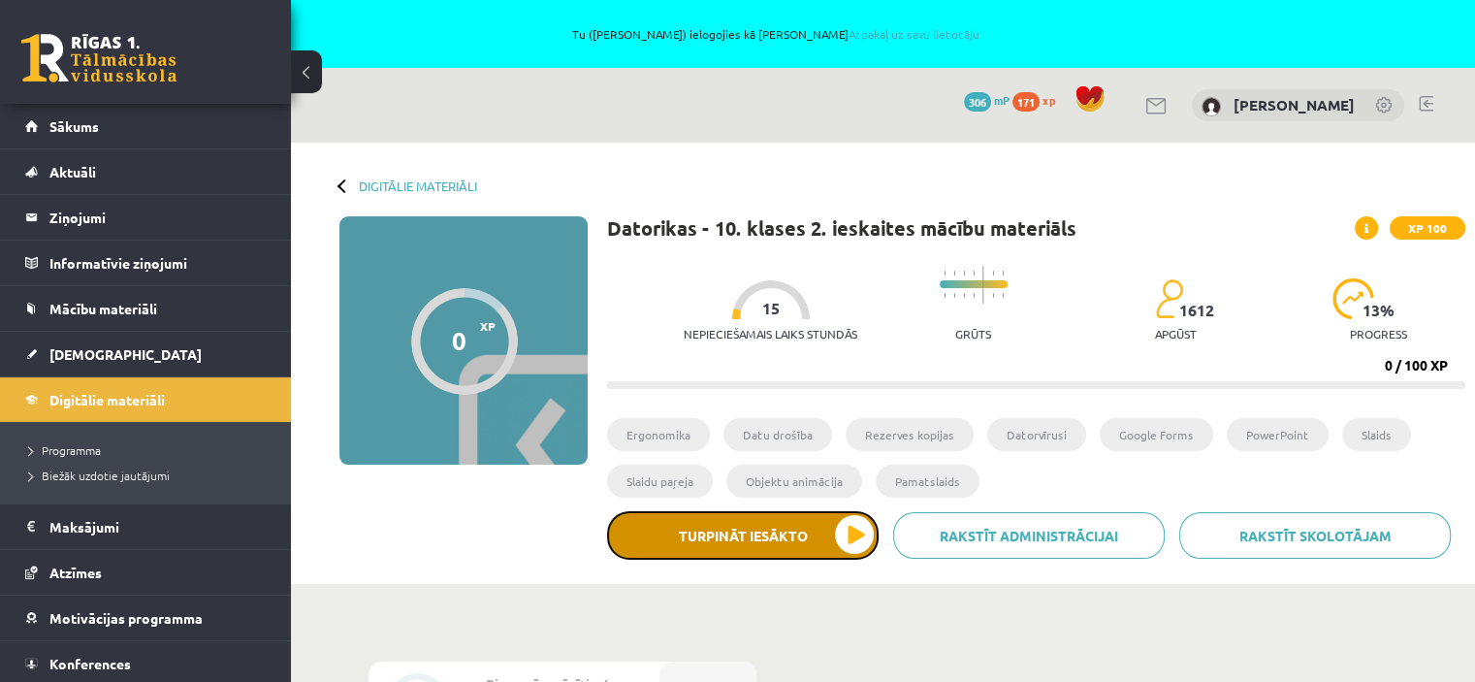
click at [843, 534] on button "Turpināt iesākto" at bounding box center [743, 535] width 272 height 48
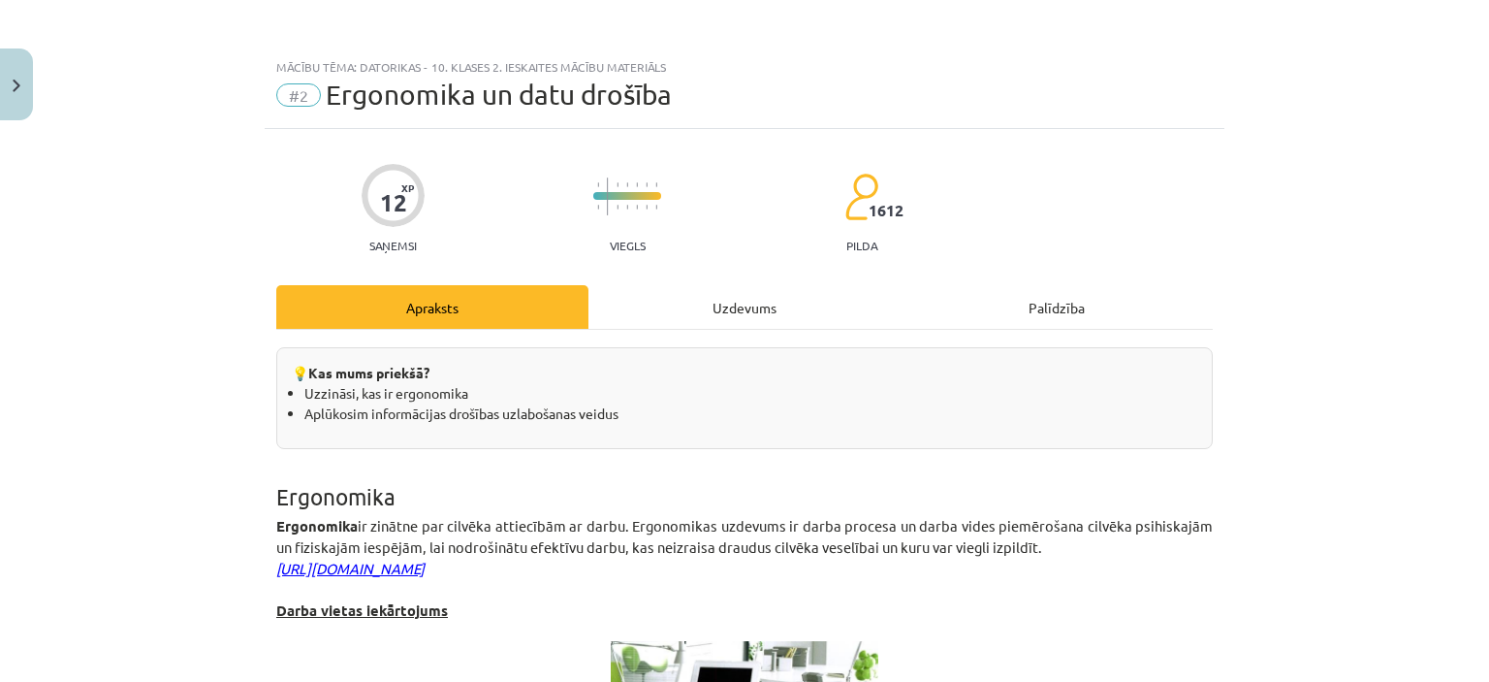
click at [843, 534] on div "Mācību tēma: Datorikas - 10. klases 2. ieskaites mācību materiāls #2 Ergonomika…" at bounding box center [744, 341] width 1489 height 682
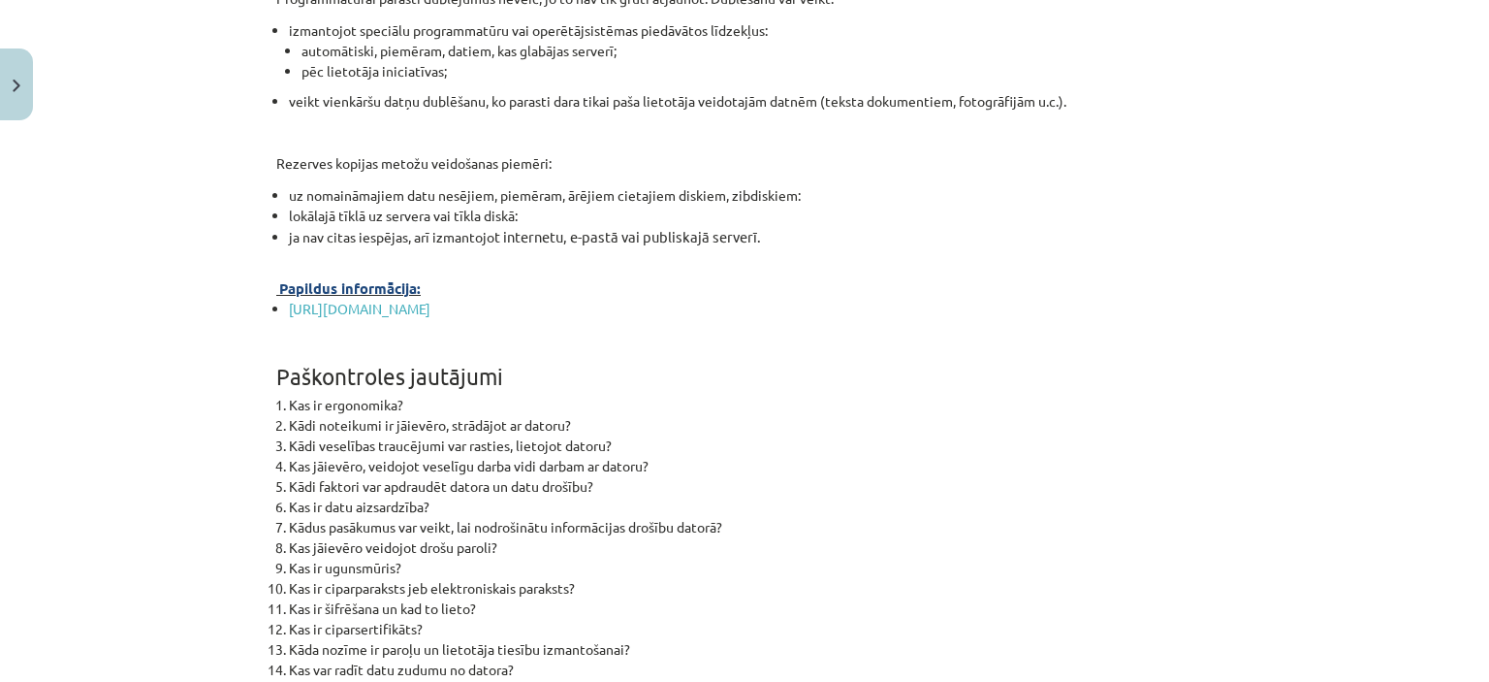
scroll to position [6188, 0]
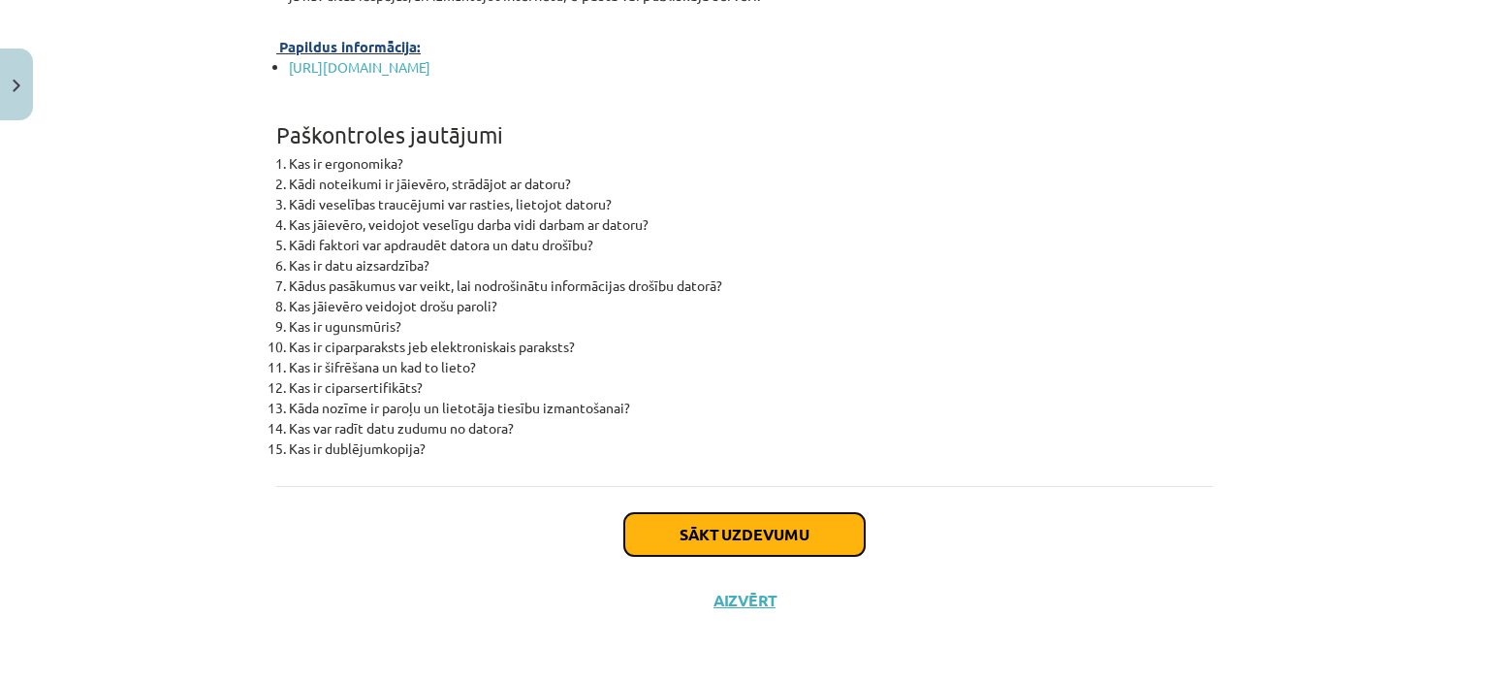
click at [803, 534] on button "Sākt uzdevumu" at bounding box center [744, 534] width 240 height 43
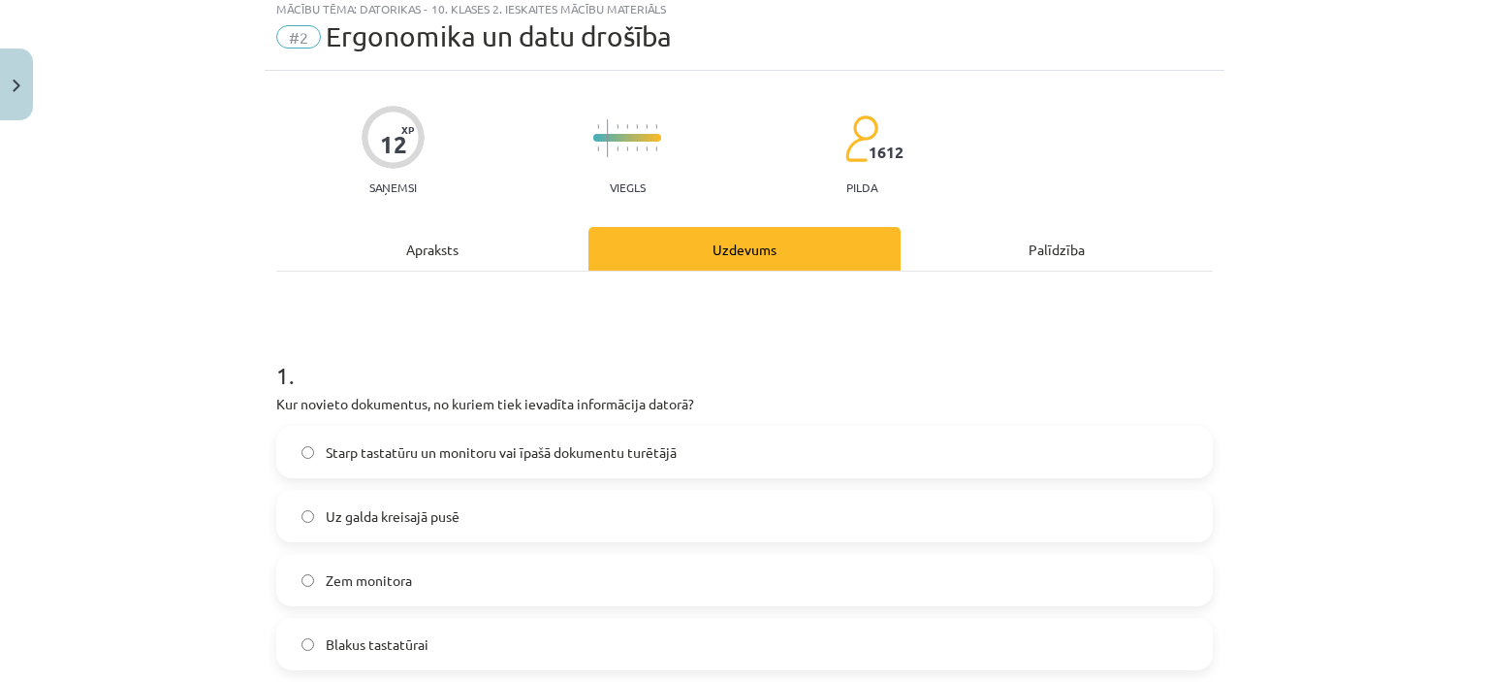
scroll to position [48, 0]
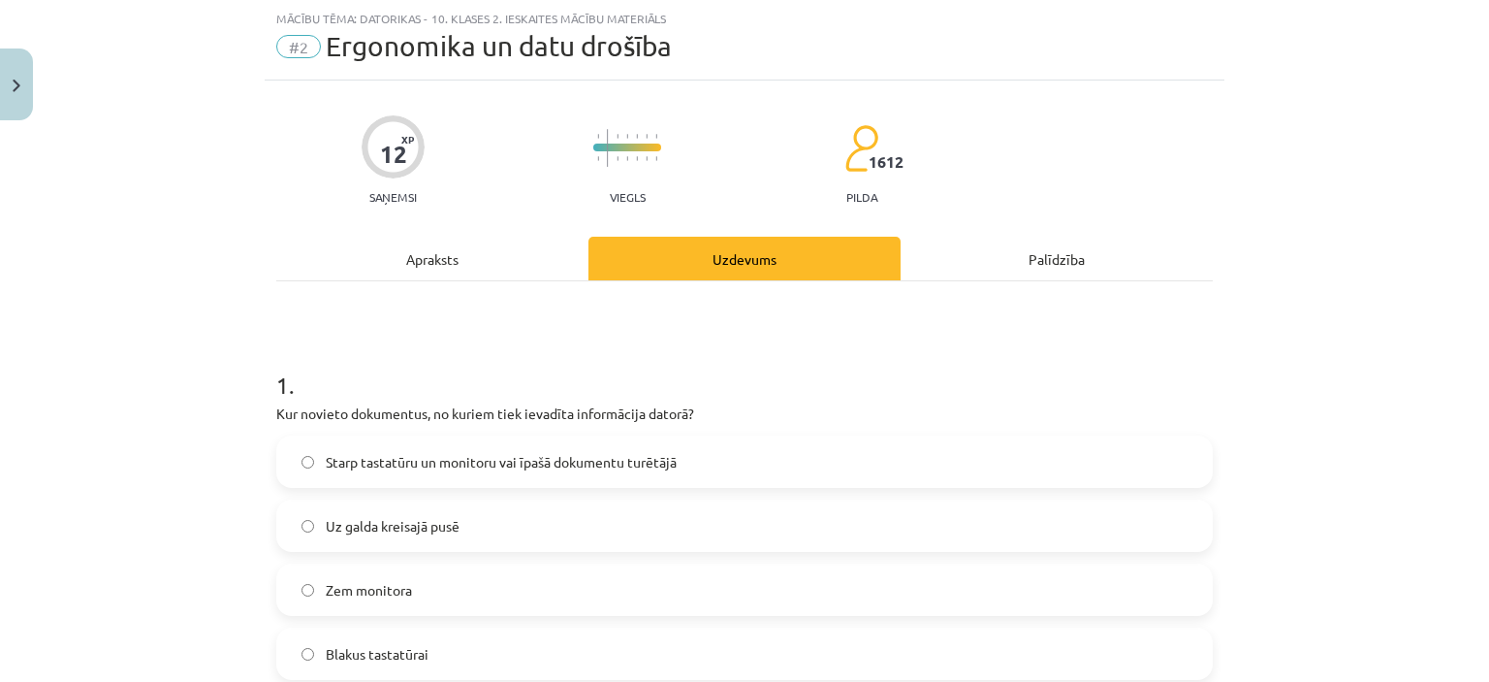
click at [482, 464] on span "Starp tastatūru un monitoru vai īpašā dokumentu turētājā" at bounding box center [501, 462] width 351 height 20
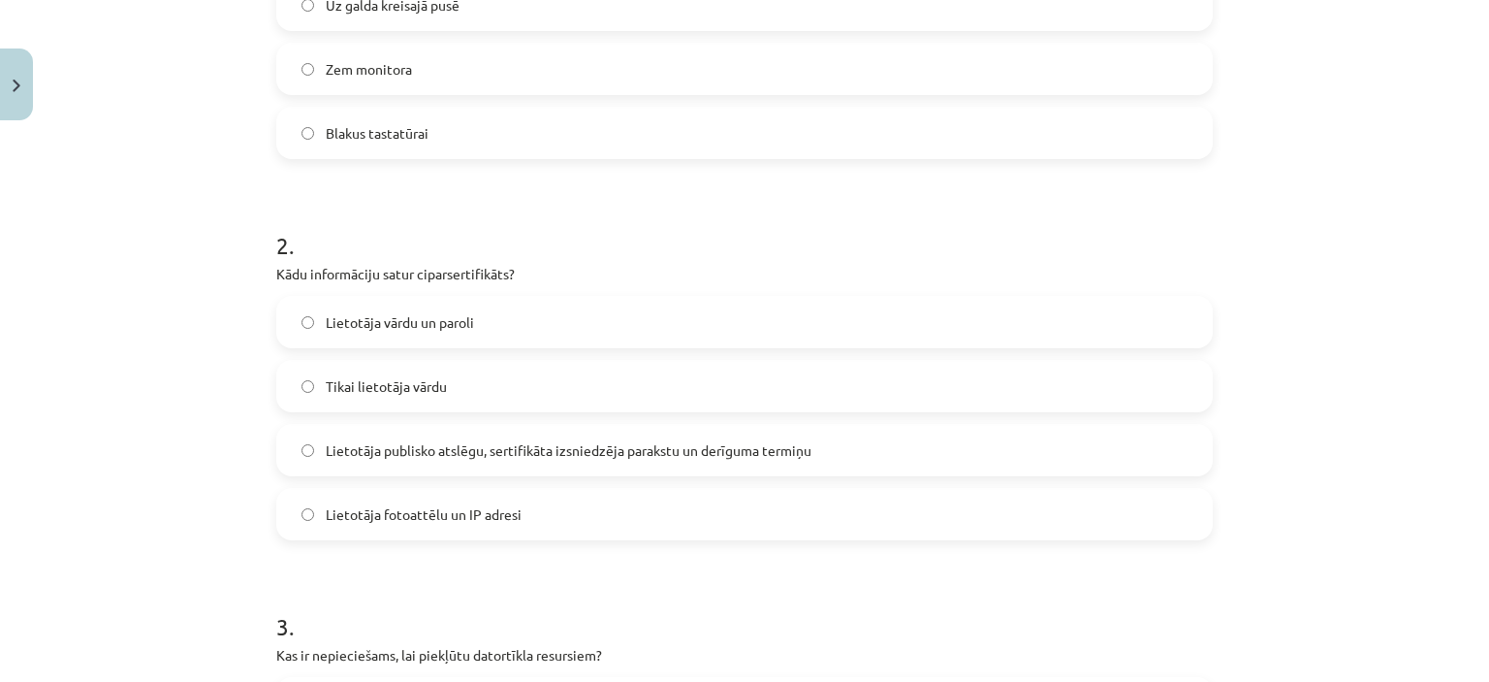
scroll to position [571, 0]
click at [501, 447] on span "Lietotāja publisko atslēgu, sertifikāta izsniedzēja parakstu un derīguma termiņu" at bounding box center [569, 448] width 486 height 20
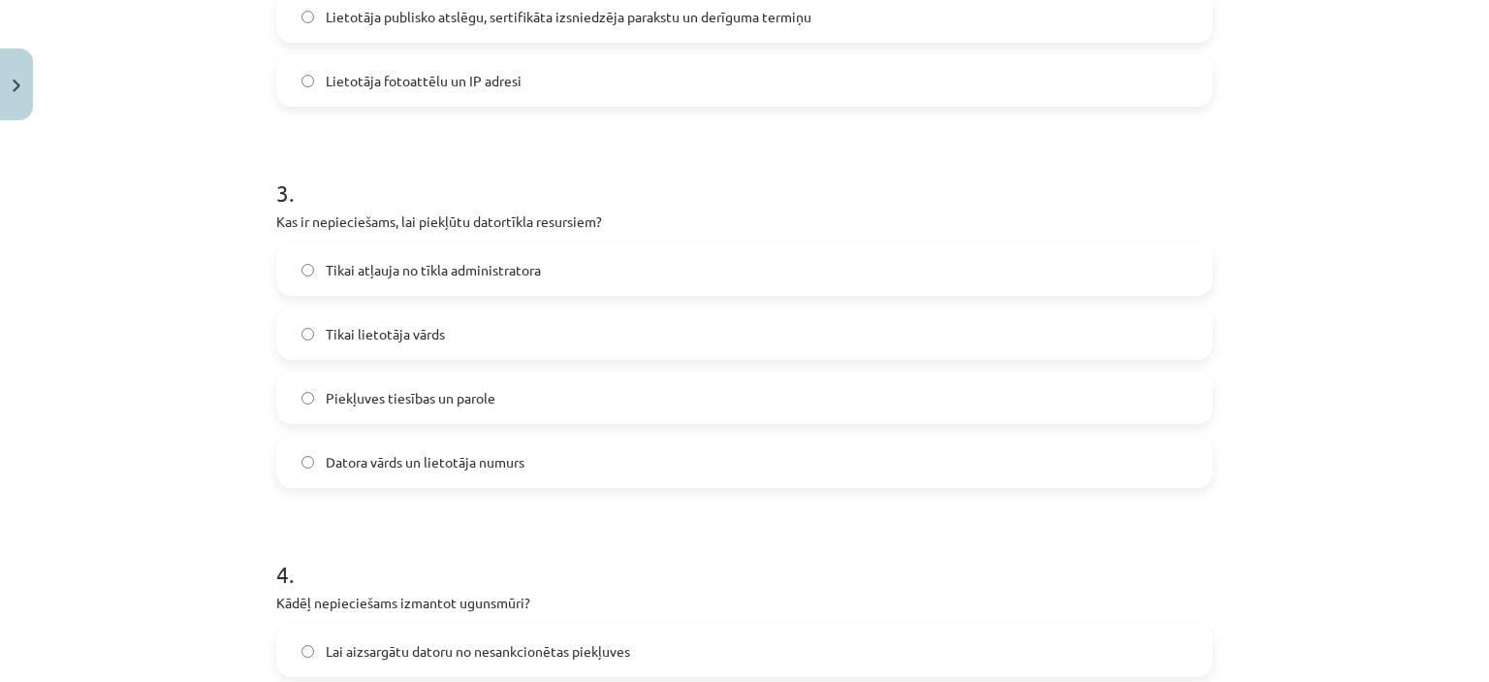
scroll to position [1031, 0]
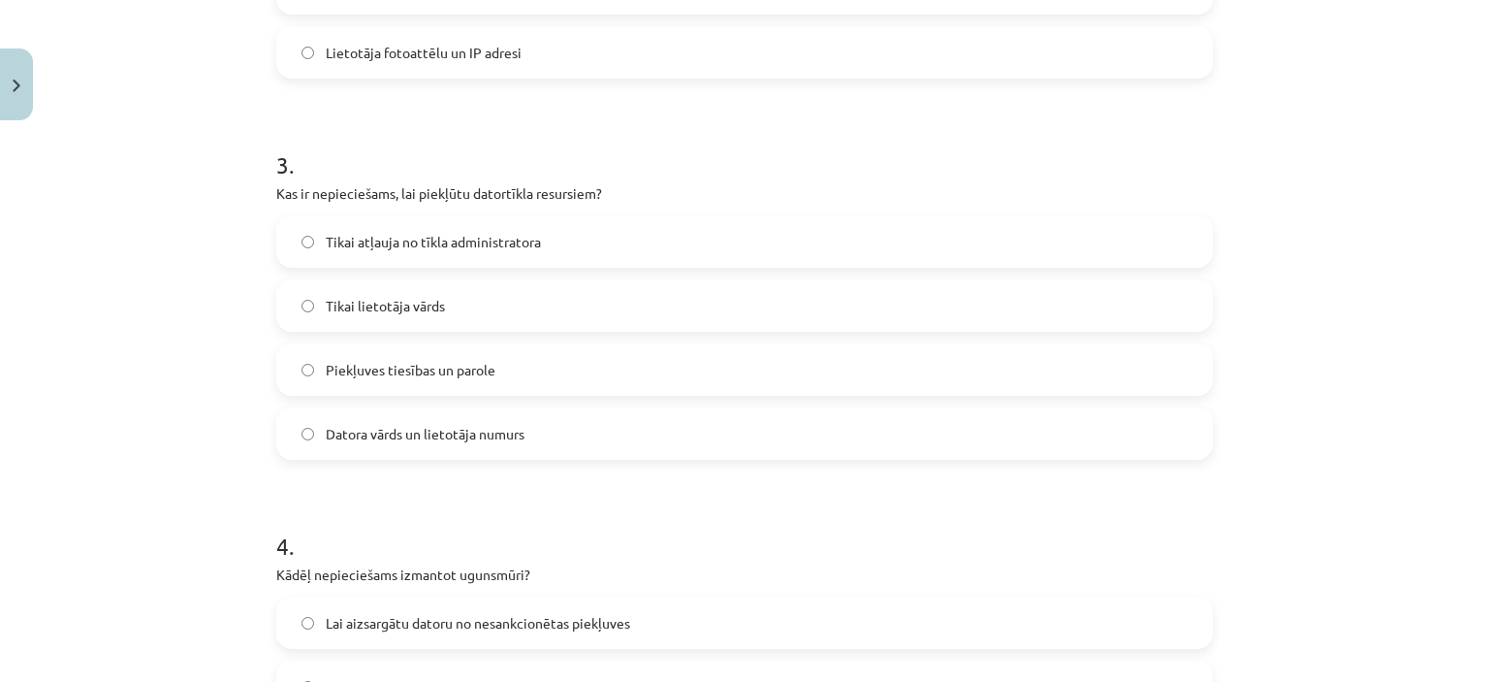
click at [497, 240] on span "Tikai atļauja no tīkla administratora" at bounding box center [433, 242] width 215 height 20
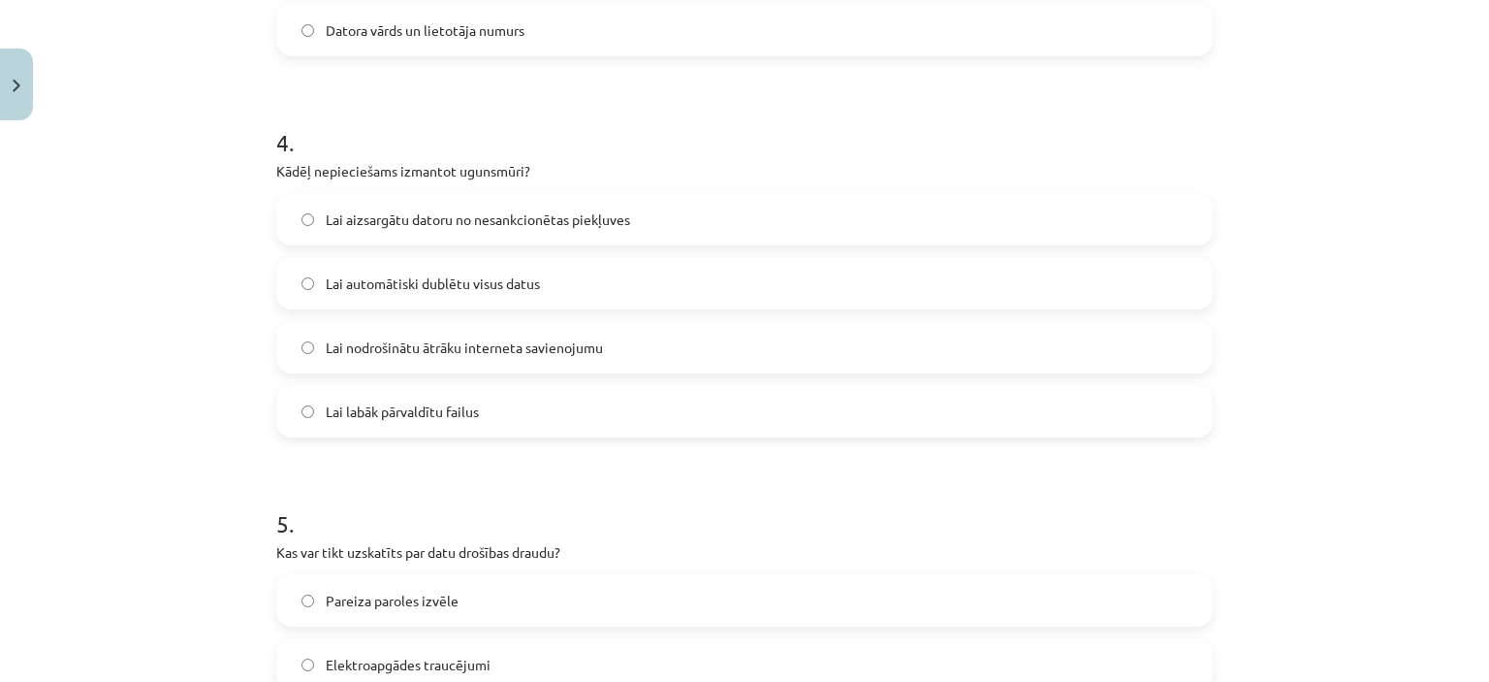
scroll to position [1436, 0]
click at [503, 211] on span "Lai aizsargātu datoru no nesankcionētas piekļuves" at bounding box center [478, 218] width 304 height 20
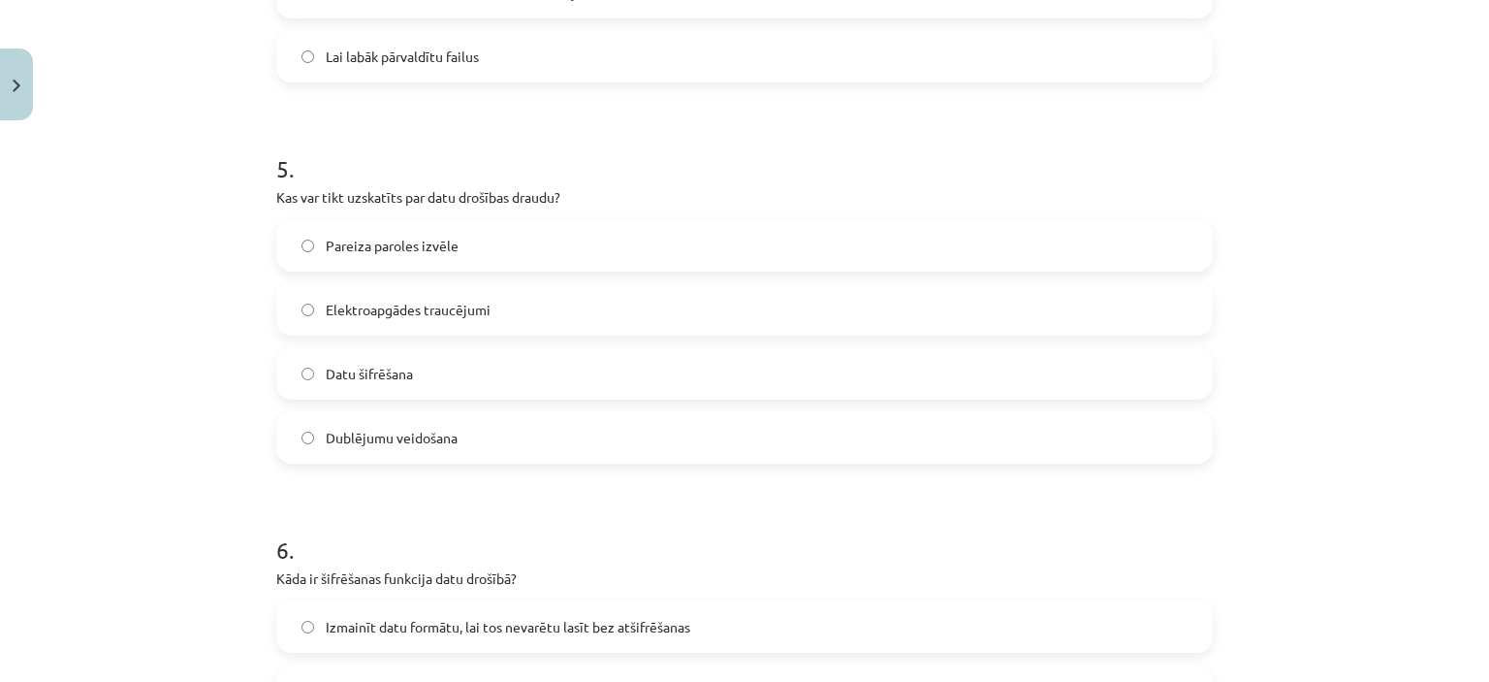
scroll to position [1796, 0]
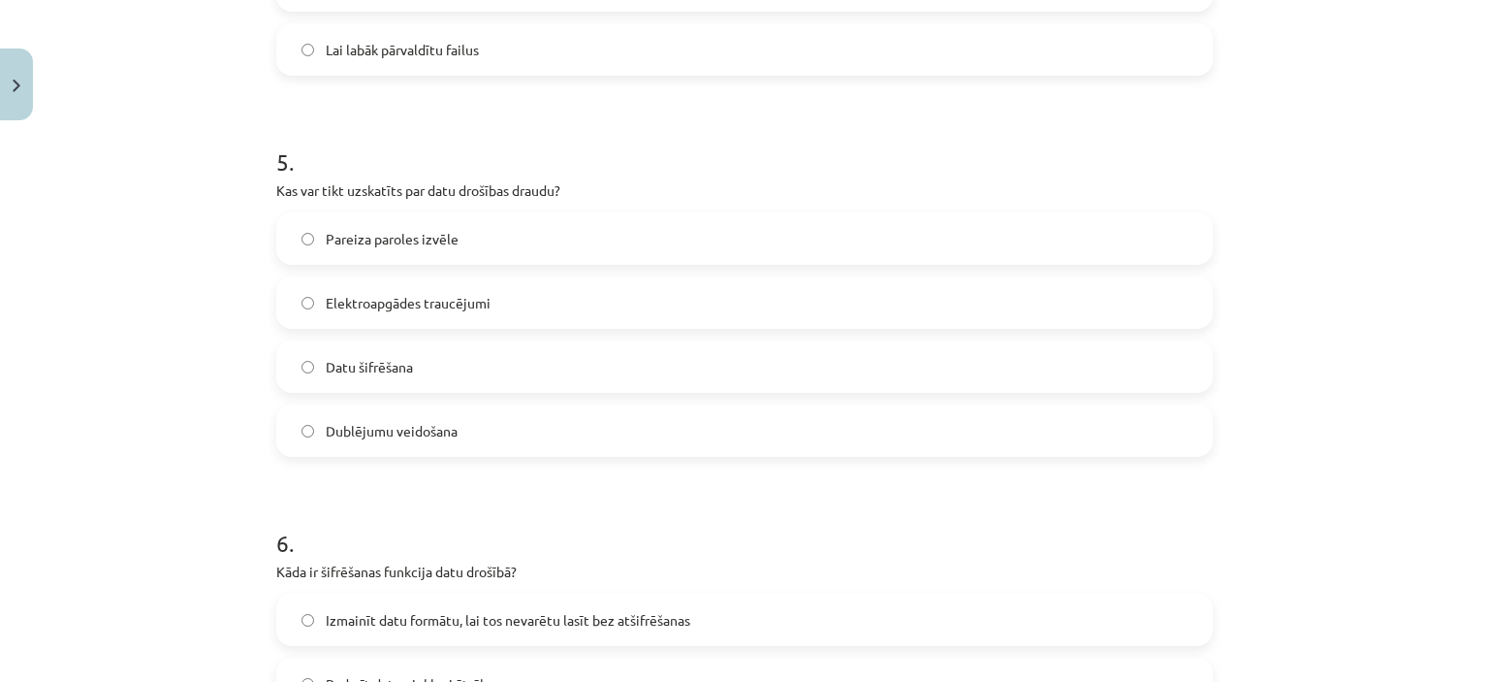
click at [337, 294] on span "Elektroapgādes traucējumi" at bounding box center [408, 303] width 165 height 20
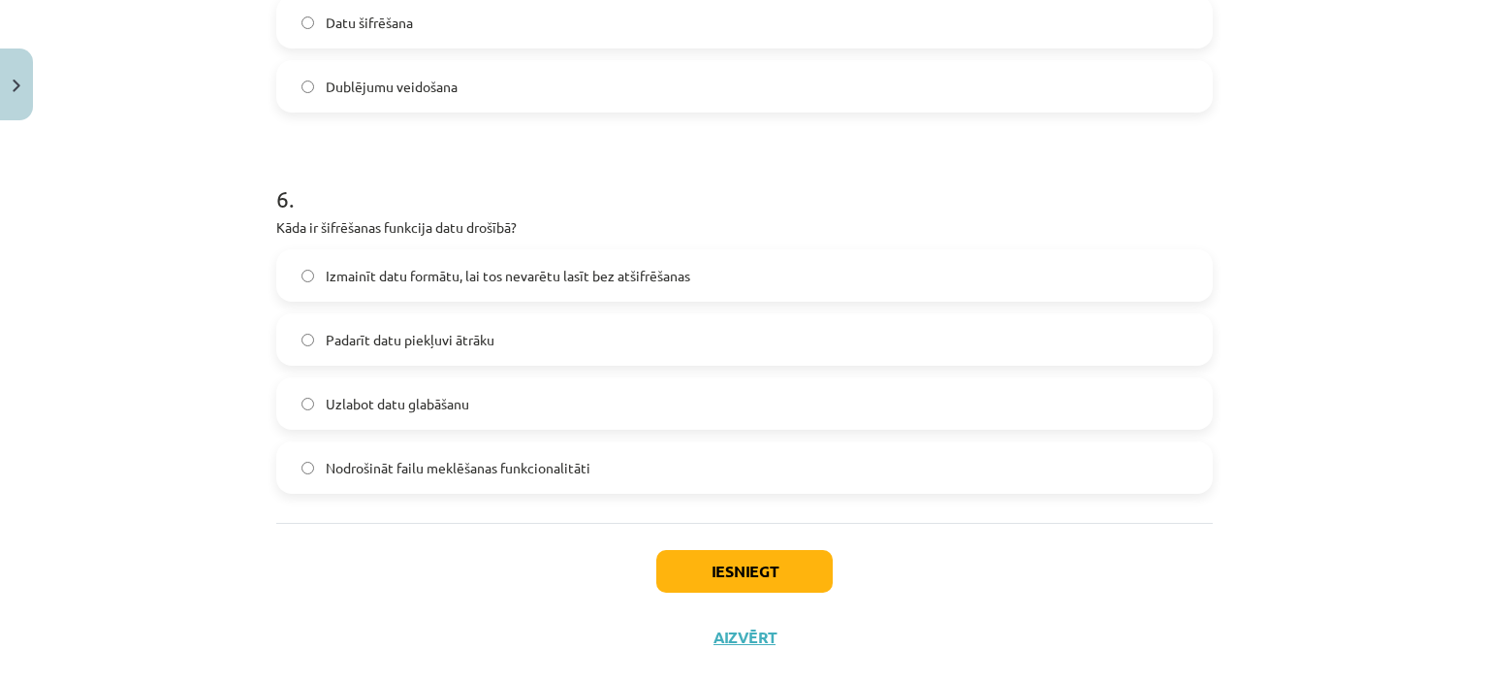
scroll to position [2141, 0]
click at [339, 284] on label "Izmainīt datu formātu, lai tos nevarētu lasīt bez atšifrēšanas" at bounding box center [744, 274] width 933 height 48
click at [737, 577] on button "Iesniegt" at bounding box center [744, 570] width 176 height 43
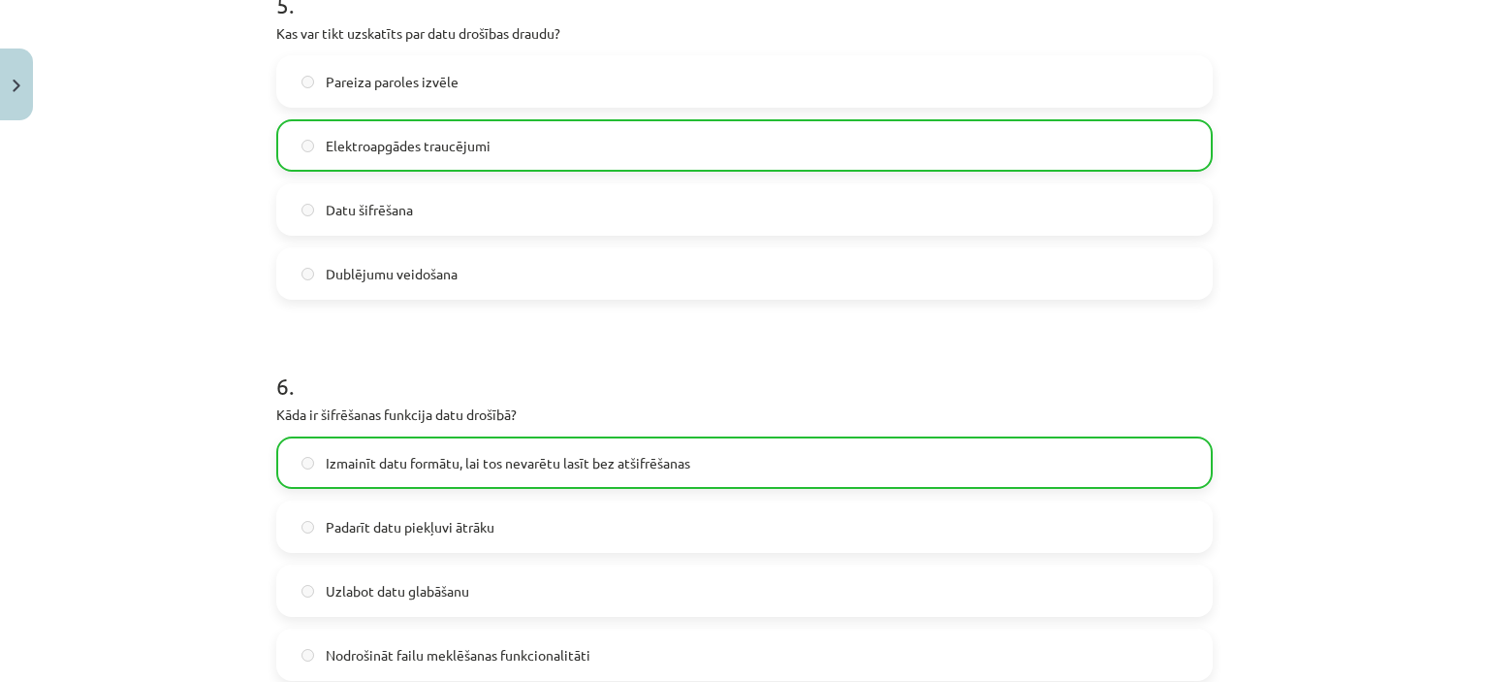
scroll to position [2237, 0]
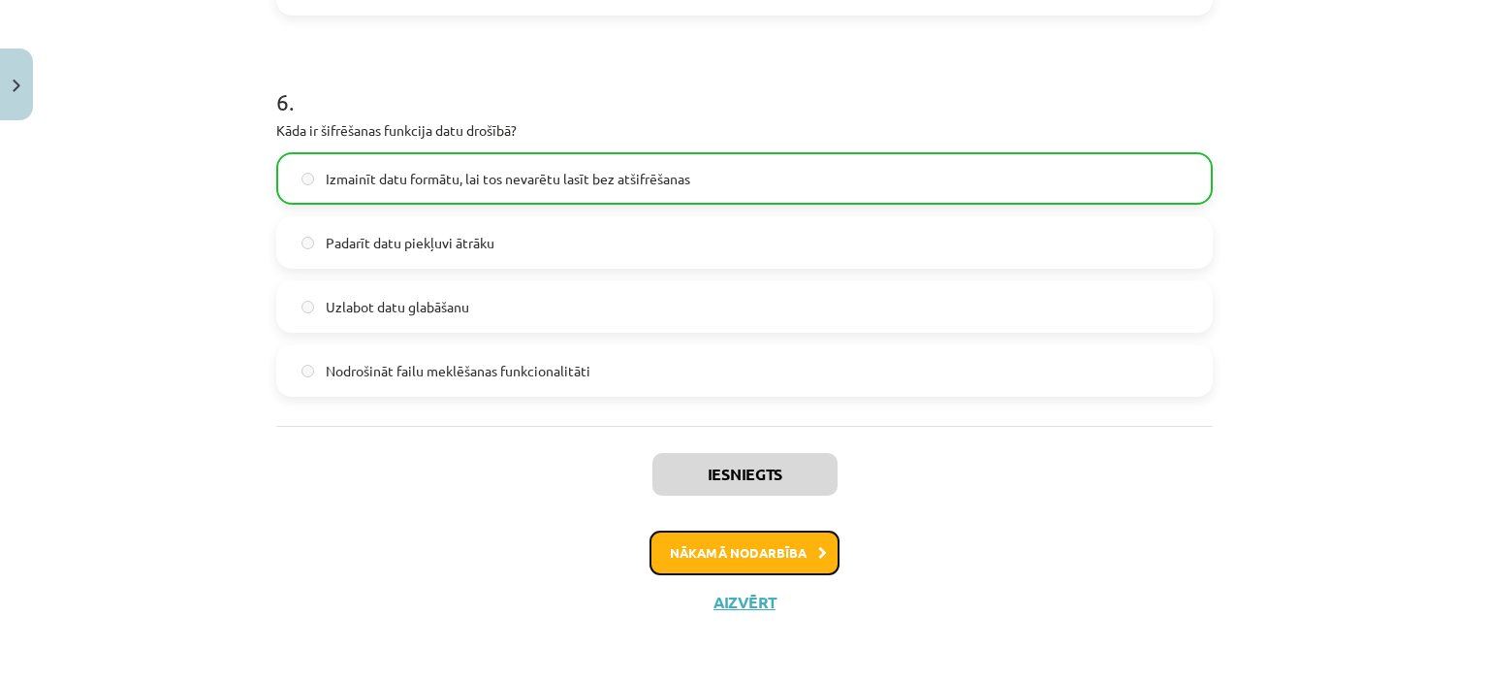
click at [682, 551] on button "Nākamā nodarbība" at bounding box center [745, 552] width 190 height 45
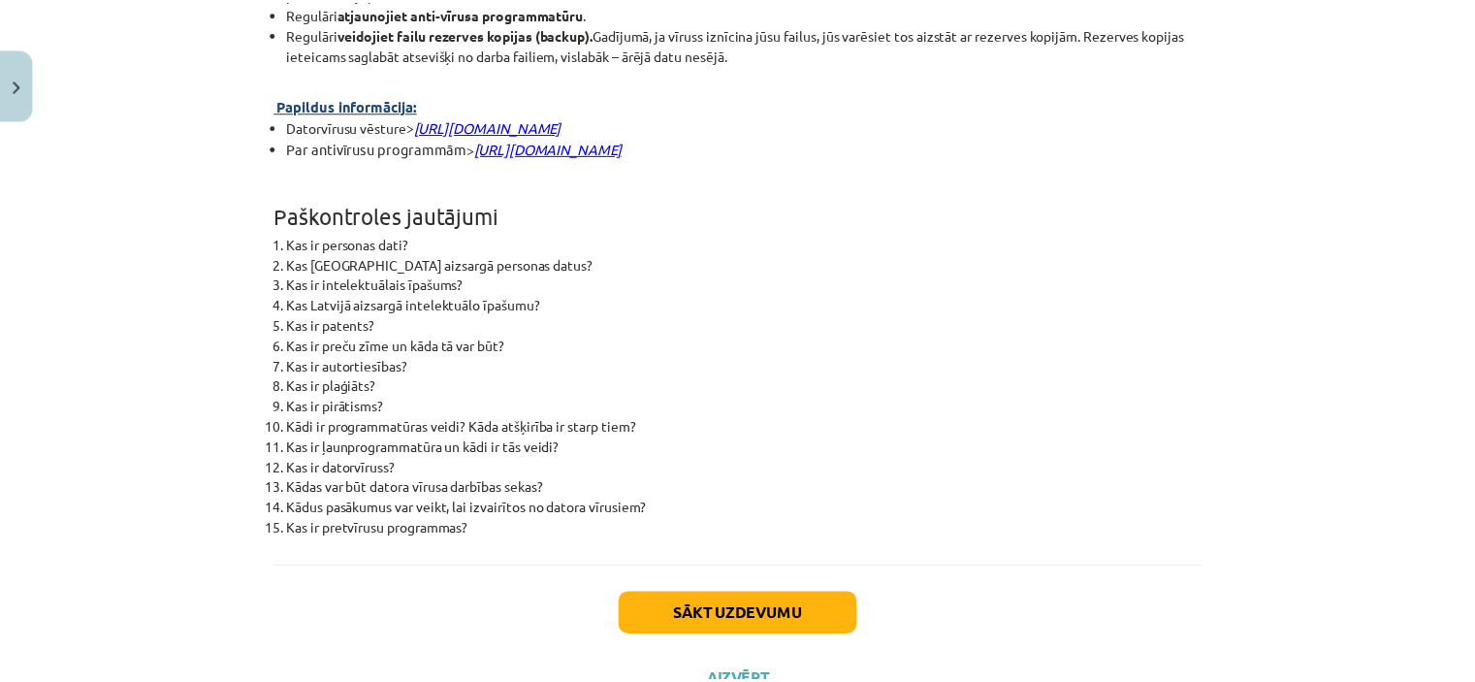
scroll to position [4965, 0]
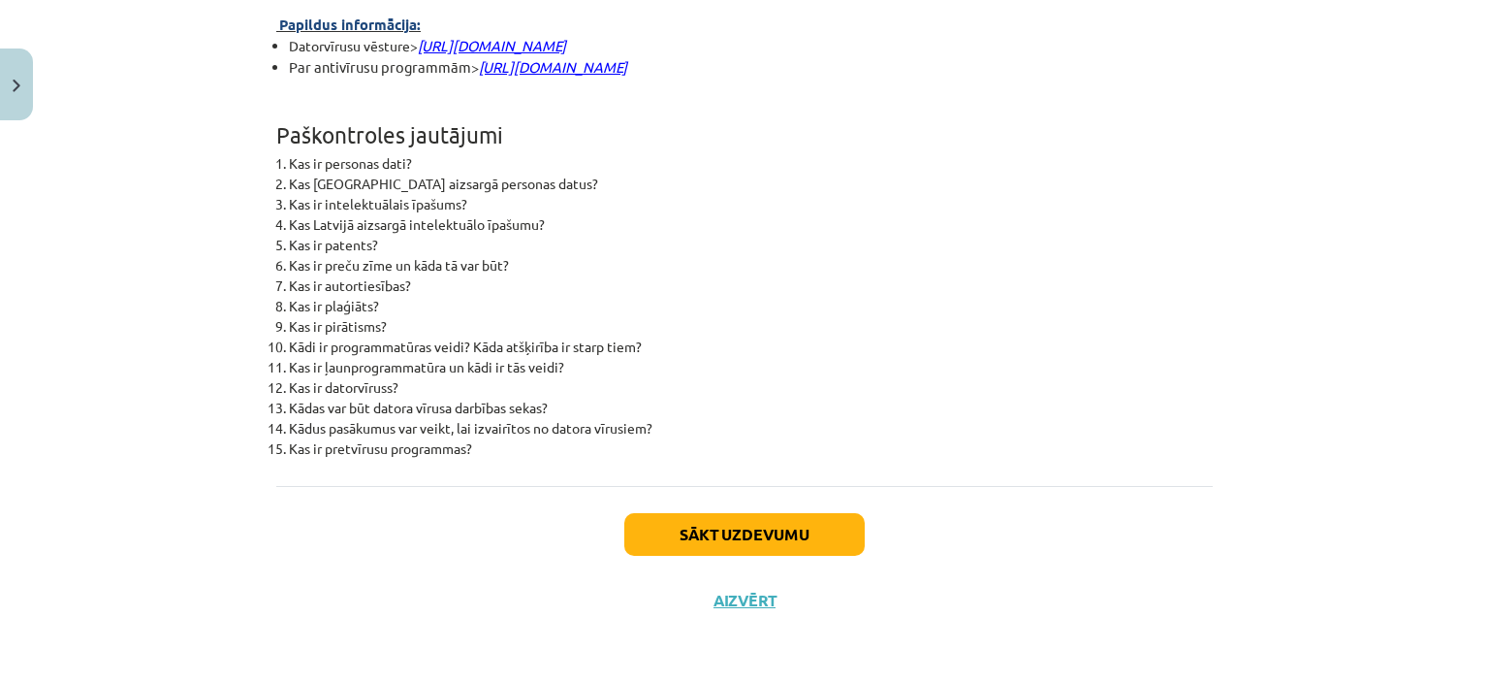
click at [720, 612] on div "Sākt uzdevumu Aizvērt" at bounding box center [744, 554] width 937 height 136
click at [723, 596] on button "Aizvērt" at bounding box center [745, 600] width 74 height 19
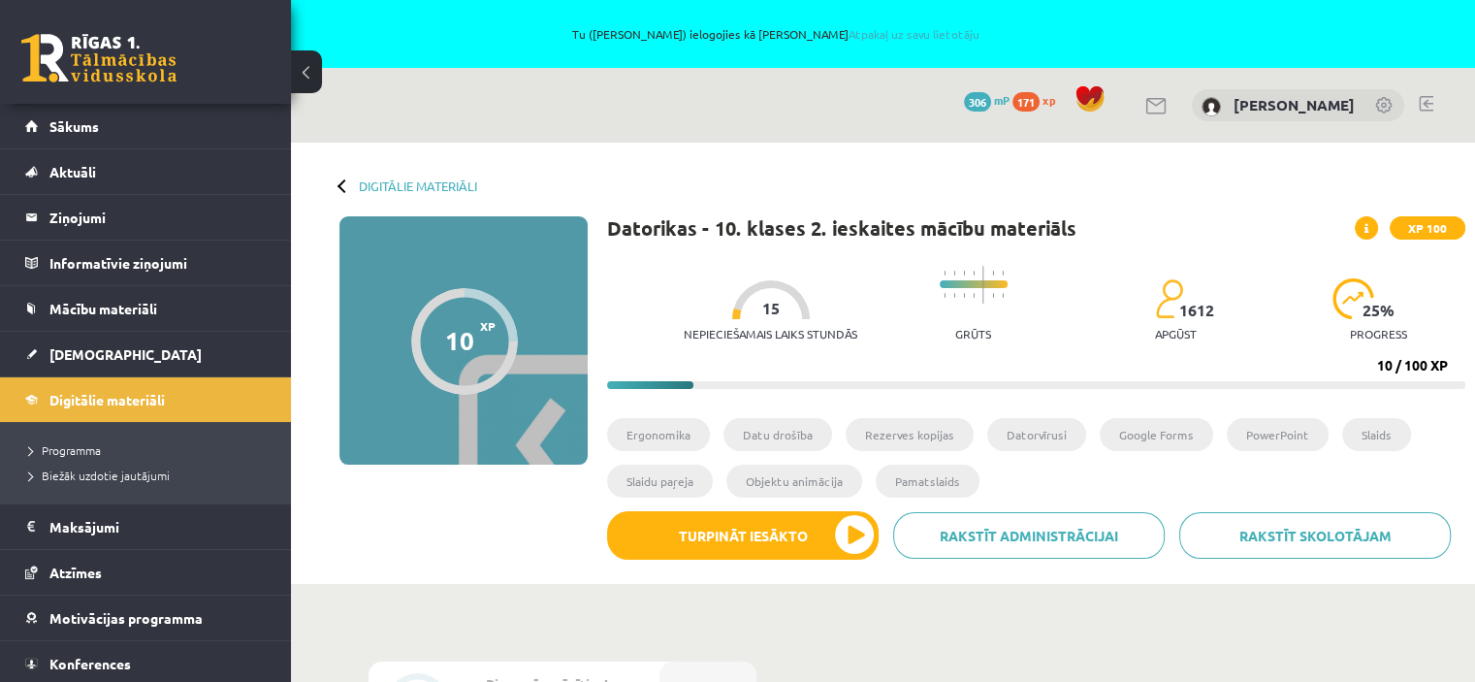
click at [771, 356] on div "Nepieciešamais laiks stundās 15 Grūts 1612 apgūst 25 % progress 10 / 100 XP" at bounding box center [1036, 322] width 858 height 133
